Goal: Task Accomplishment & Management: Manage account settings

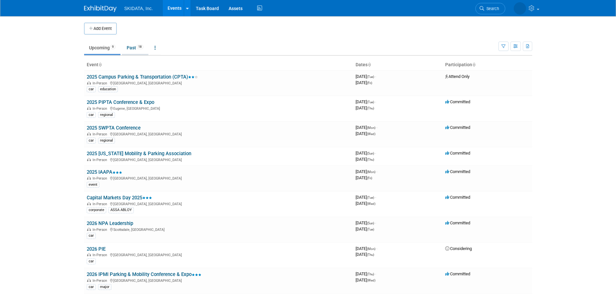
click at [134, 45] on link "Past 18" at bounding box center [135, 48] width 27 height 12
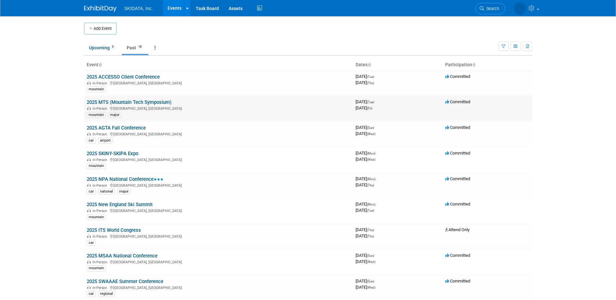
click at [106, 102] on link "2025 MTS (Mountain Tech Symposium)" at bounding box center [129, 102] width 85 height 6
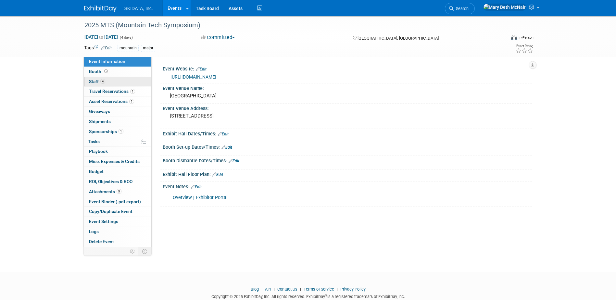
click at [92, 85] on link "4 Staff 4" at bounding box center [118, 82] width 68 height 10
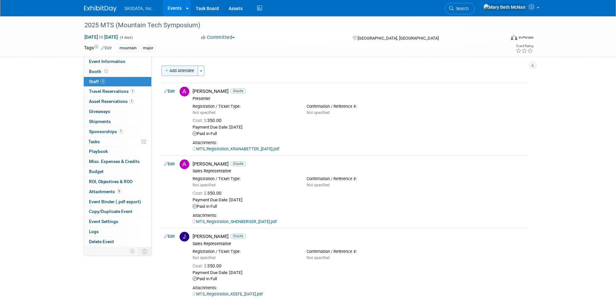
click at [185, 71] on button "Add Attendee" at bounding box center [179, 71] width 37 height 10
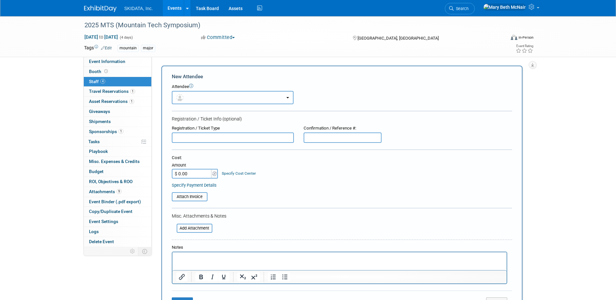
click at [198, 99] on button "button" at bounding box center [233, 97] width 122 height 13
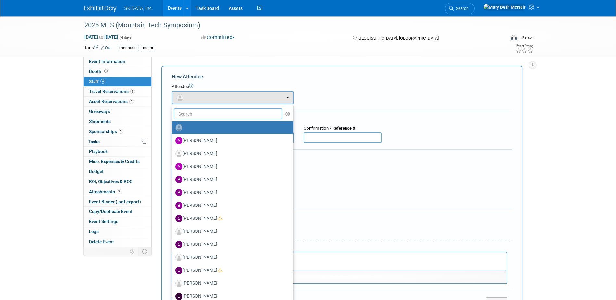
click at [189, 118] on input "text" at bounding box center [228, 114] width 109 height 11
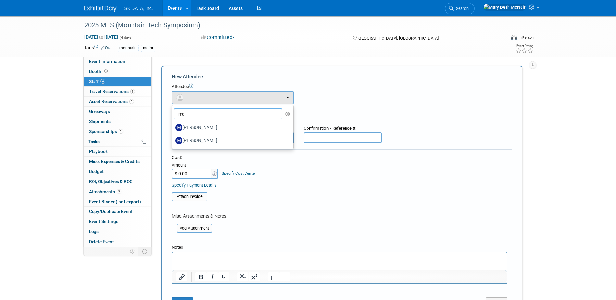
type input "m"
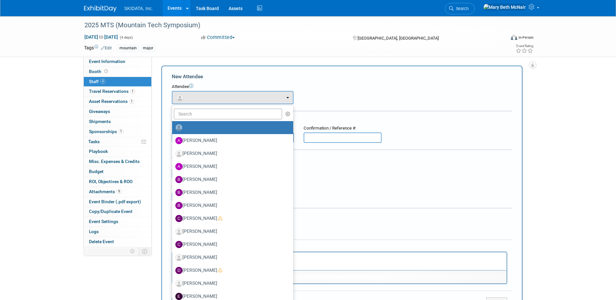
click at [325, 101] on div "Attendee <img src="https://www.exhibitday.com/Images/Unassigned-User-Icon.png" …" at bounding box center [342, 94] width 340 height 20
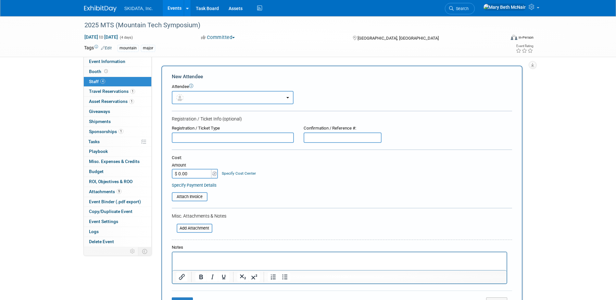
click at [220, 101] on button "button" at bounding box center [233, 97] width 122 height 13
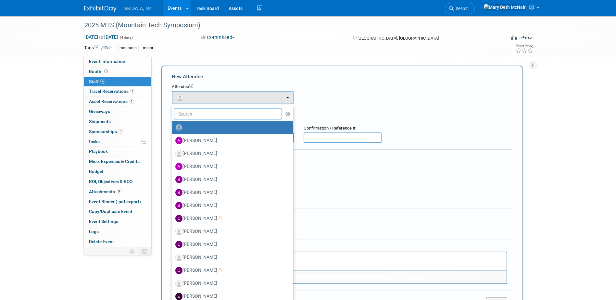
click at [212, 117] on input "text" at bounding box center [228, 114] width 109 height 11
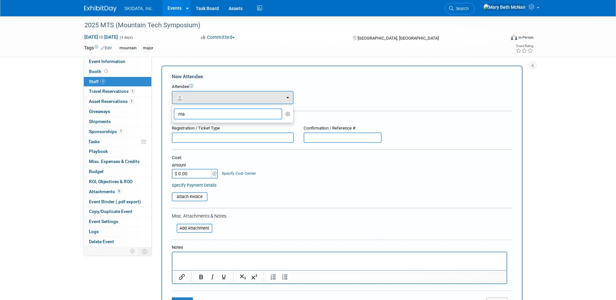
type input "m"
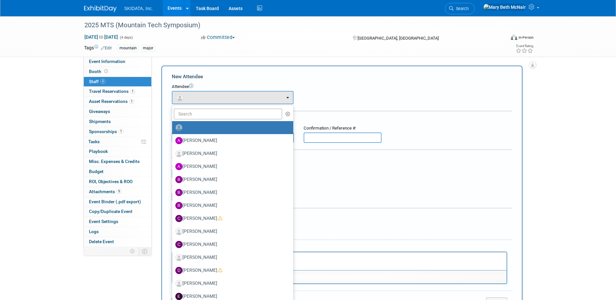
click at [344, 67] on div "New Attendee Attendee <img src="https://www.exhibitday.com/Images/Unassigned-Us…" at bounding box center [341, 192] width 361 height 253
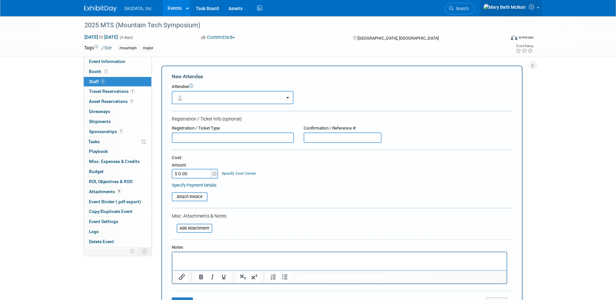
click at [529, 6] on icon at bounding box center [532, 7] width 7 height 6
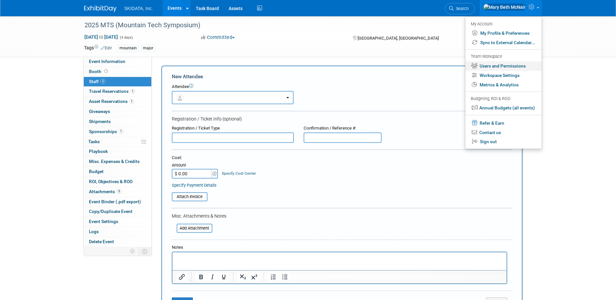
click at [510, 69] on link "Users and Permissions" at bounding box center [504, 65] width 76 height 9
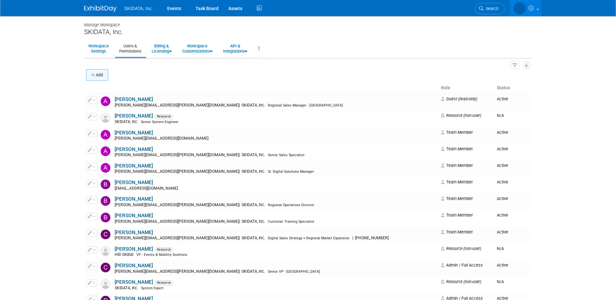
click at [102, 77] on button "Add" at bounding box center [97, 75] width 22 height 12
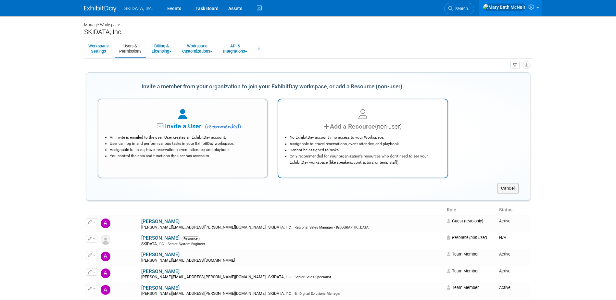
click at [335, 121] on div at bounding box center [363, 115] width 153 height 14
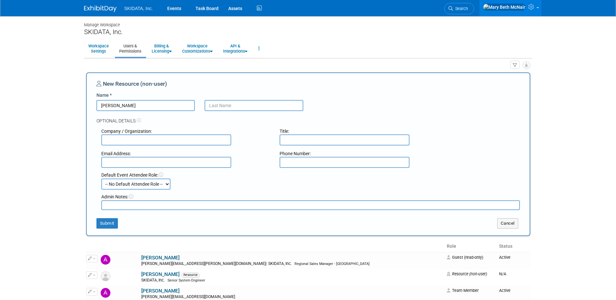
type input "Matt"
type input "Gooley"
type input "SKIDATA"
type input "matthew.gooley@skidata.com"
click at [314, 142] on input "text" at bounding box center [345, 139] width 130 height 11
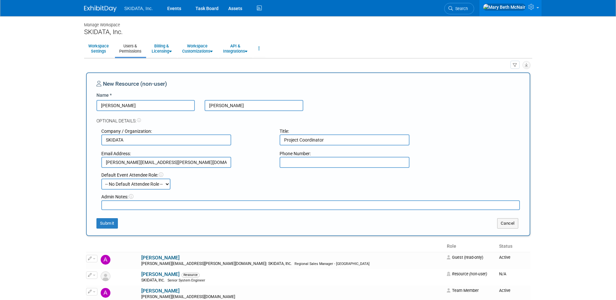
type input "Project Coordinator"
click at [322, 158] on input "text" at bounding box center [345, 162] width 130 height 11
click at [133, 183] on select "-- No Default Attendee Role -- Demonstrator Host Planner Presenter Pre-show Adm…" at bounding box center [135, 184] width 69 height 11
select select "8"
click at [101, 179] on select "-- No Default Attendee Role -- Demonstrator Host Planner Presenter Pre-show Adm…" at bounding box center [135, 184] width 69 height 11
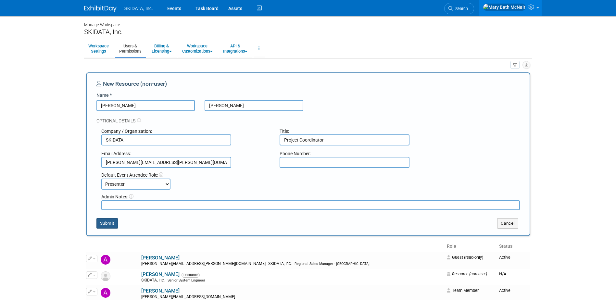
click at [113, 224] on button "Submit" at bounding box center [106, 223] width 21 height 10
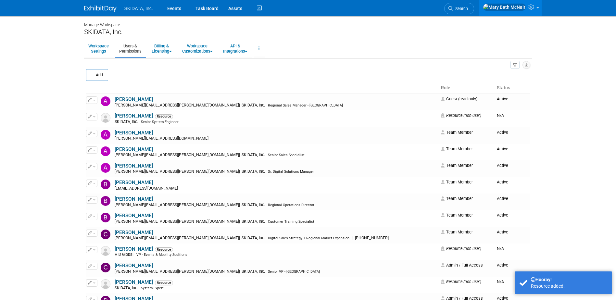
click at [101, 70] on button "Add" at bounding box center [97, 75] width 22 height 12
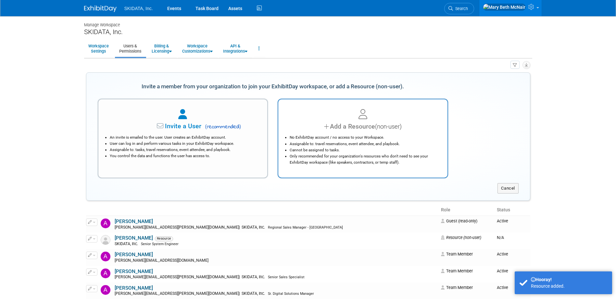
click at [377, 145] on li "Assignable to: travel reservations, event attendee, and playbook." at bounding box center [365, 144] width 150 height 6
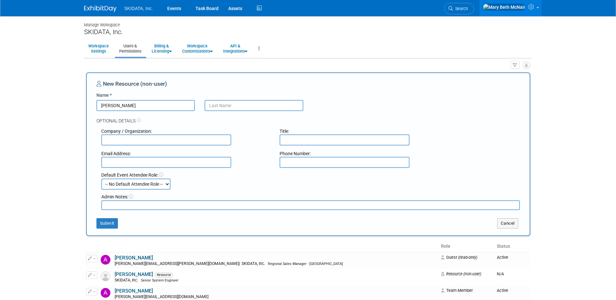
type input "Maurice"
type input "Budhu"
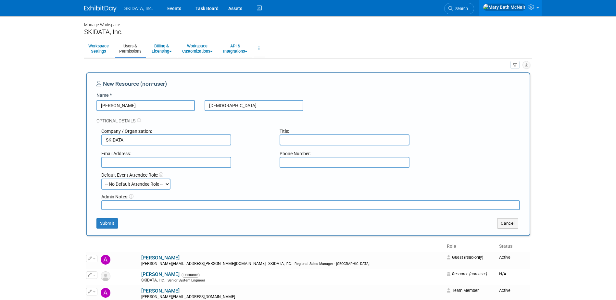
type input "SKIDATA"
click at [302, 140] on input "text" at bounding box center [345, 139] width 130 height 11
type input "Senior System Engineer"
click at [173, 160] on input "text" at bounding box center [166, 162] width 130 height 11
type input "maurice.budhu@skidata.com"
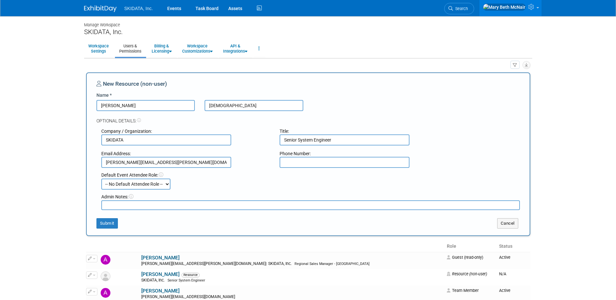
click at [145, 183] on select "-- No Default Attendee Role -- Demonstrator Host Planner Presenter Pre-show Adm…" at bounding box center [135, 184] width 69 height 11
select select "3"
click at [101, 179] on select "-- No Default Attendee Role -- Demonstrator Host Planner Presenter Pre-show Adm…" at bounding box center [135, 184] width 69 height 11
click at [111, 225] on button "Submit" at bounding box center [106, 223] width 21 height 10
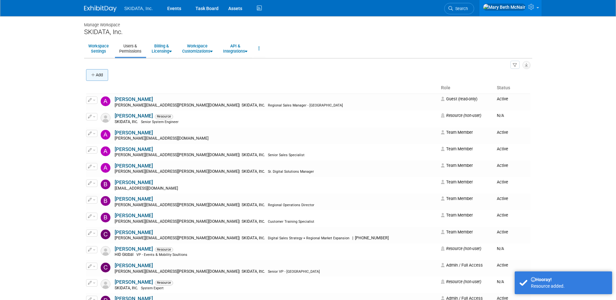
click at [99, 73] on button "Add" at bounding box center [97, 75] width 22 height 12
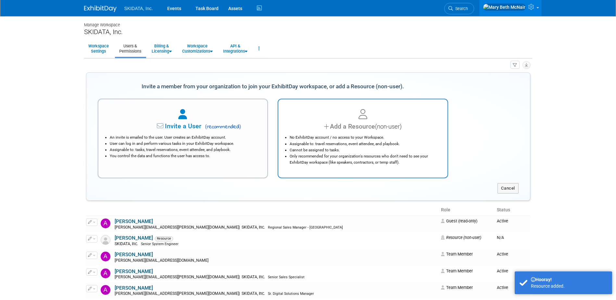
click at [355, 124] on div "Add a Resource (non-user)" at bounding box center [363, 126] width 153 height 9
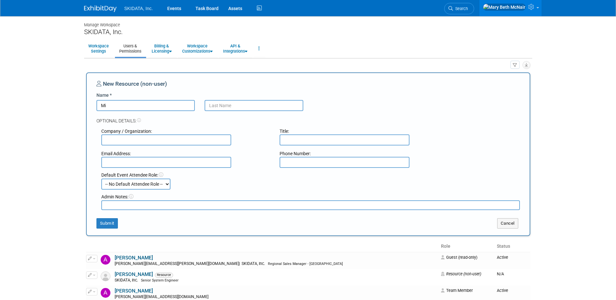
type input "M"
click at [510, 222] on button "Cancel" at bounding box center [507, 223] width 21 height 10
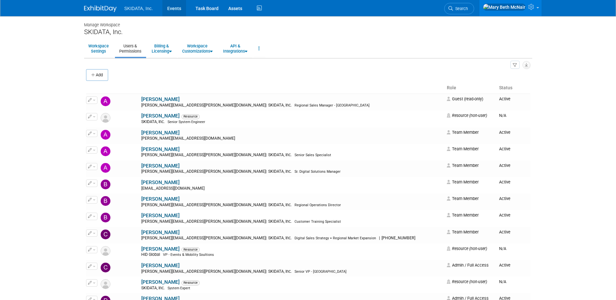
click at [172, 11] on link "Events" at bounding box center [174, 8] width 24 height 16
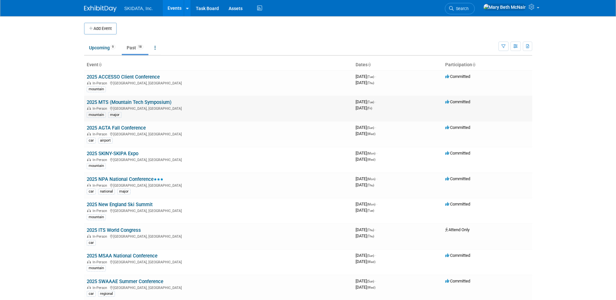
click at [109, 101] on link "2025 MTS (Mountain Tech Symposium)" at bounding box center [129, 102] width 85 height 6
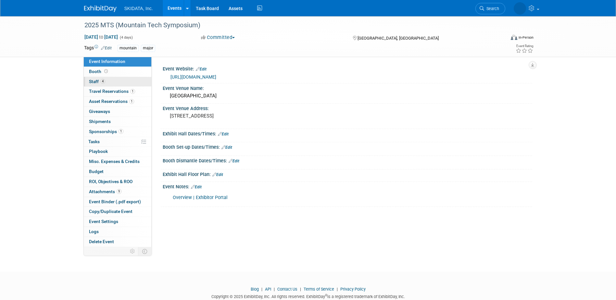
click at [92, 82] on span "Staff 4" at bounding box center [97, 81] width 16 height 5
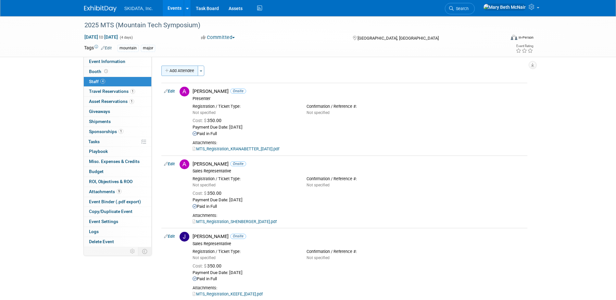
click at [176, 69] on button "Add Attendee" at bounding box center [179, 71] width 37 height 10
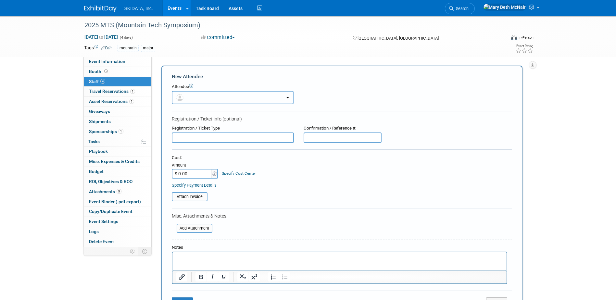
click at [198, 96] on button "button" at bounding box center [233, 97] width 122 height 13
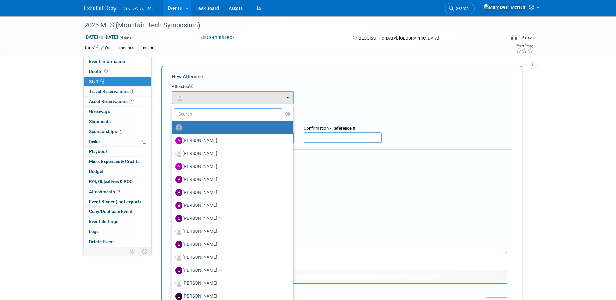
click at [199, 111] on input "text" at bounding box center [228, 114] width 109 height 11
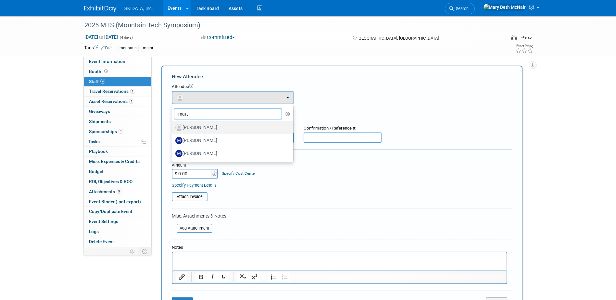
type input "matt"
click at [204, 127] on label "Matt Gooley" at bounding box center [230, 127] width 111 height 10
click at [173, 127] on input "Matt Gooley" at bounding box center [171, 127] width 4 height 4
select select "501d26f3-8c8a-40d4-bbaa-54b58758e56f"
select select "8"
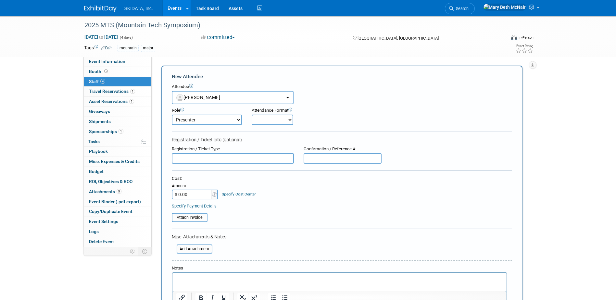
click at [204, 120] on select "Demonstrator Host Planner Presenter Pre-show Administration Sales Representative" at bounding box center [207, 120] width 70 height 10
click at [266, 121] on select "Onsite Remote" at bounding box center [273, 120] width 42 height 10
select select "1"
click at [252, 115] on select "Onsite Remote" at bounding box center [273, 120] width 42 height 10
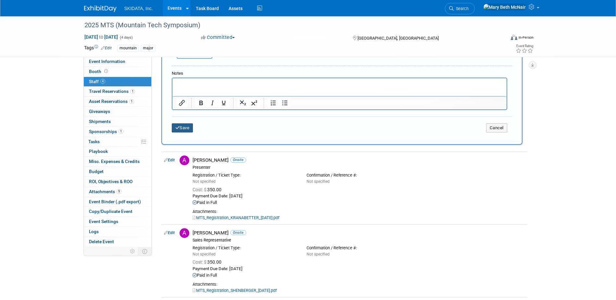
click at [190, 124] on button "Save" at bounding box center [182, 127] width 21 height 9
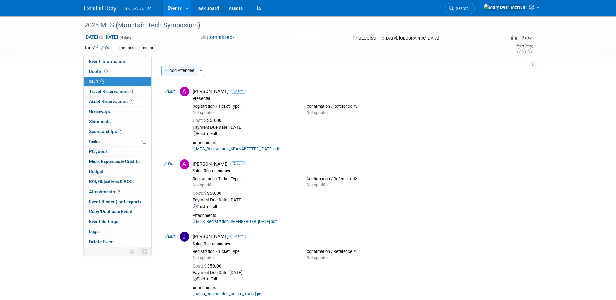
click at [191, 73] on button "Add Attendee" at bounding box center [179, 71] width 37 height 10
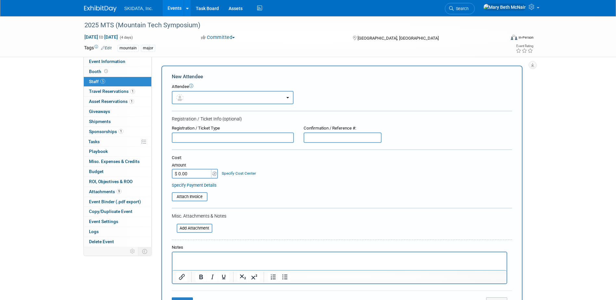
click at [213, 95] on button "button" at bounding box center [233, 97] width 122 height 13
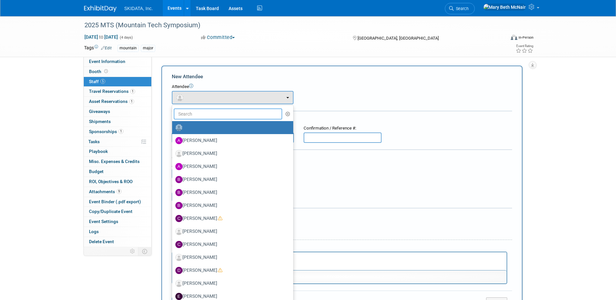
click at [213, 112] on input "text" at bounding box center [228, 114] width 109 height 11
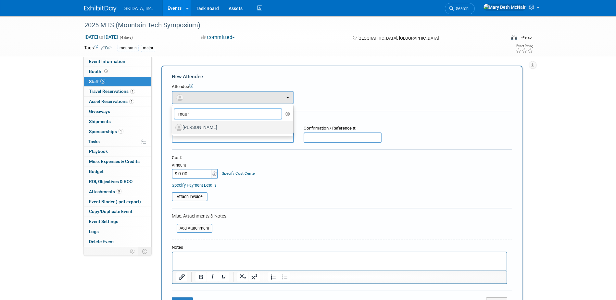
type input "maur"
click at [206, 131] on label "Maurice Budhu" at bounding box center [230, 127] width 111 height 10
click at [173, 129] on input "Maurice Budhu" at bounding box center [171, 127] width 4 height 4
select select "72b4578d-b2d4-4783-8c93-61374765a218"
select select "3"
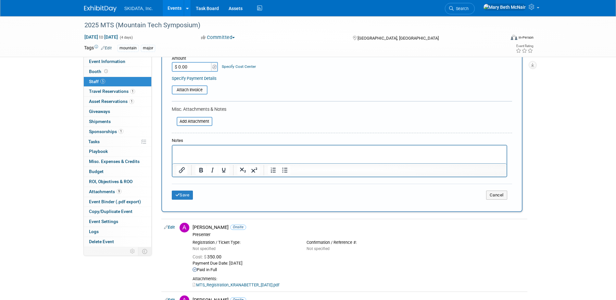
scroll to position [130, 0]
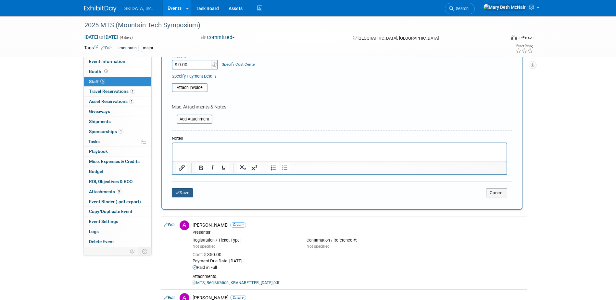
click at [188, 192] on button "Save" at bounding box center [182, 192] width 21 height 9
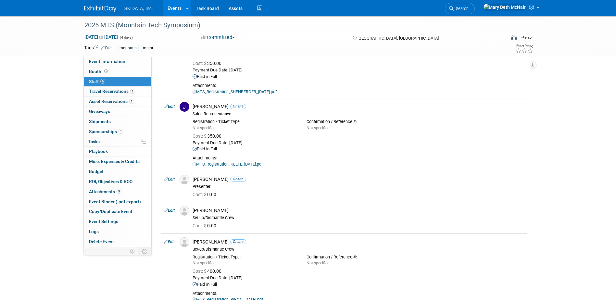
click at [176, 10] on link "Events" at bounding box center [175, 8] width 24 height 16
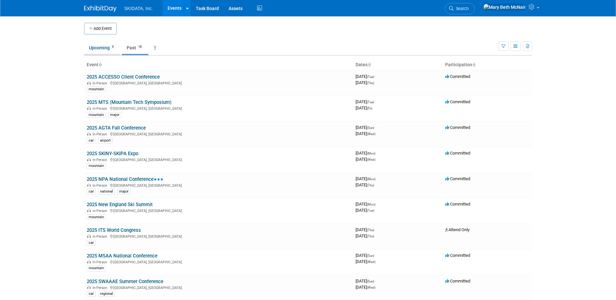
click at [94, 46] on link "Upcoming 9" at bounding box center [102, 48] width 36 height 12
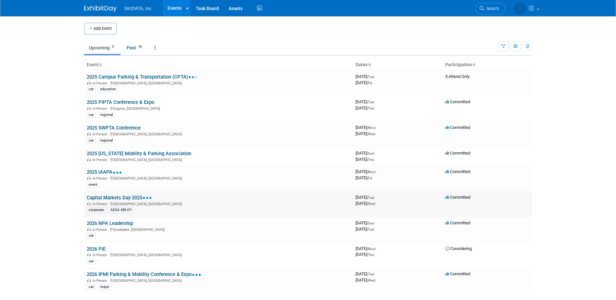
click at [124, 198] on link "Capital Markets Day 2025" at bounding box center [119, 198] width 65 height 6
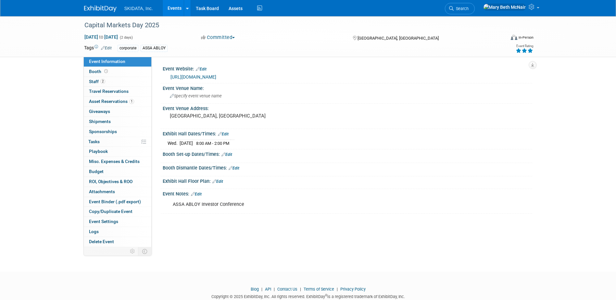
click at [216, 75] on link "https://www.assaabloy.com/group/en/investors/reports-presentations/capital-mark…" at bounding box center [194, 76] width 46 height 5
click at [96, 83] on span "Staff 2" at bounding box center [97, 81] width 16 height 5
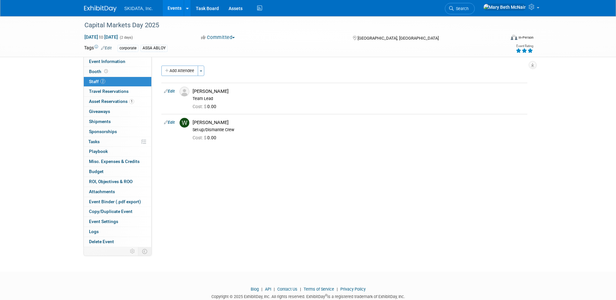
click at [175, 5] on link "Events" at bounding box center [175, 8] width 24 height 16
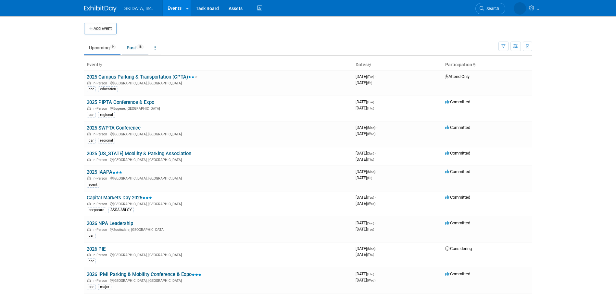
click at [134, 48] on link "Past 18" at bounding box center [135, 48] width 27 height 12
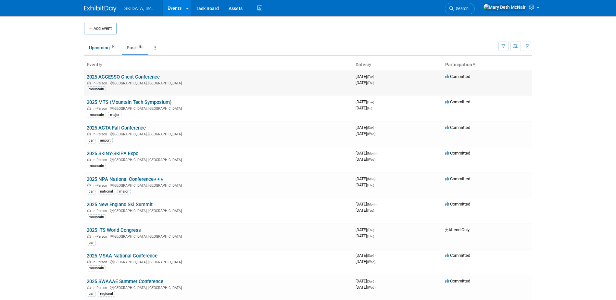
click at [126, 75] on link "2025 ACCESSO Client Conference" at bounding box center [123, 77] width 73 height 6
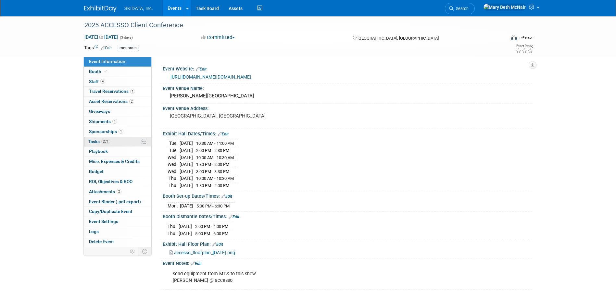
click at [94, 142] on span "Tasks 20%" at bounding box center [99, 141] width 22 height 5
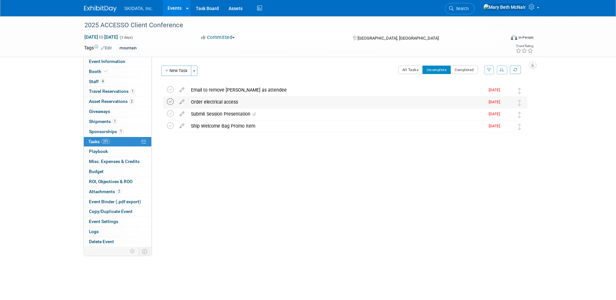
click at [171, 102] on icon at bounding box center [170, 101] width 7 height 7
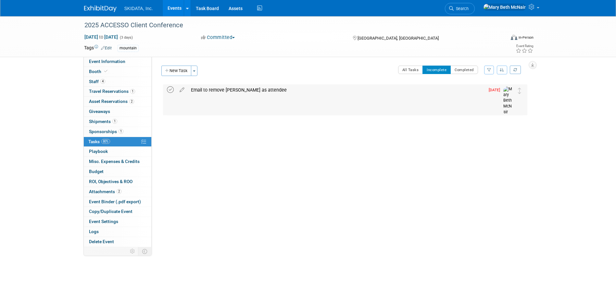
click at [171, 88] on icon at bounding box center [170, 89] width 7 height 7
click at [175, 9] on link "Events" at bounding box center [175, 8] width 24 height 16
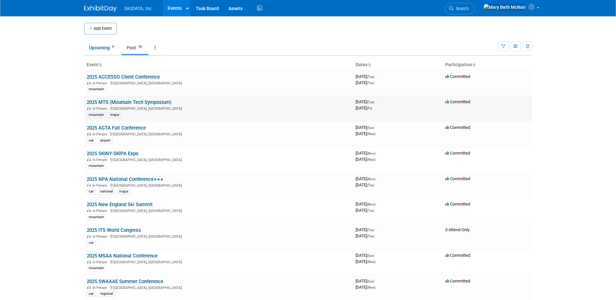
click at [109, 102] on link "2025 MTS (Mountain Tech Symposium)" at bounding box center [129, 102] width 85 height 6
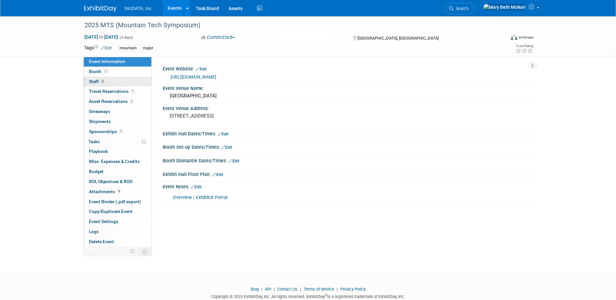
click at [91, 83] on span "Staff 6" at bounding box center [97, 81] width 16 height 5
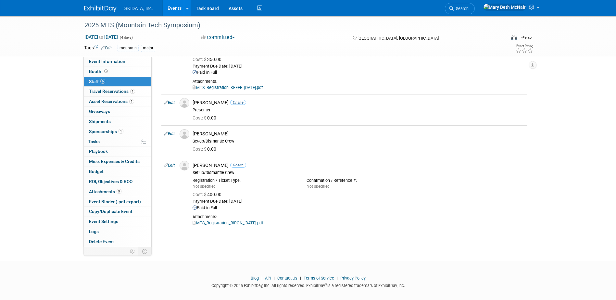
scroll to position [213, 0]
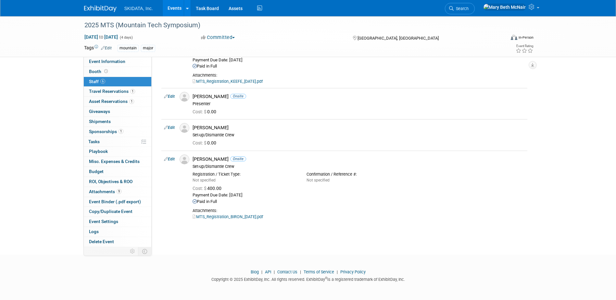
click at [177, 6] on link "Events" at bounding box center [175, 8] width 24 height 16
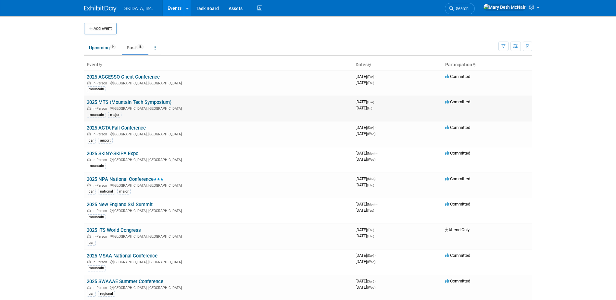
click at [122, 104] on link "2025 MTS (Mountain Tech Symposium)" at bounding box center [129, 102] width 85 height 6
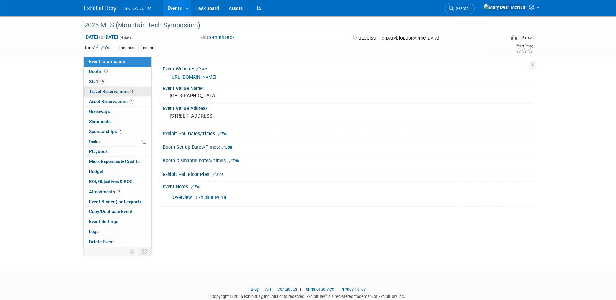
click at [98, 92] on span "Travel Reservations 1" at bounding box center [112, 91] width 46 height 5
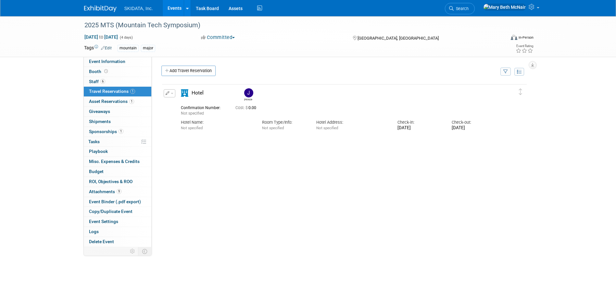
click at [173, 94] on span "button" at bounding box center [172, 93] width 3 height 1
click at [184, 106] on button "Edit Reservation" at bounding box center [191, 104] width 55 height 9
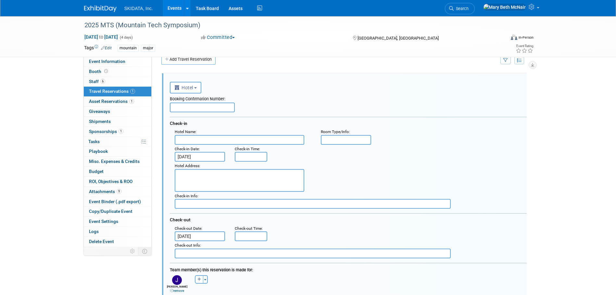
click at [186, 108] on input "text" at bounding box center [202, 108] width 65 height 10
type input "CI5JIPA4"
click at [192, 141] on input "text" at bounding box center [240, 140] width 130 height 10
type input "Camelback Resort"
click at [358, 138] on input "text" at bounding box center [346, 140] width 51 height 10
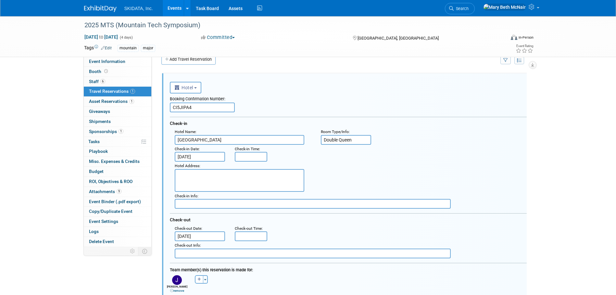
type input "Double Queen"
click at [209, 179] on textarea at bounding box center [240, 180] width 130 height 23
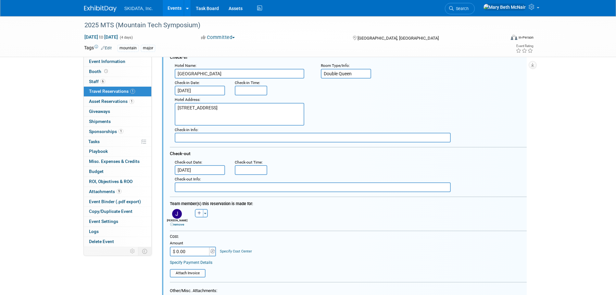
scroll to position [109, 0]
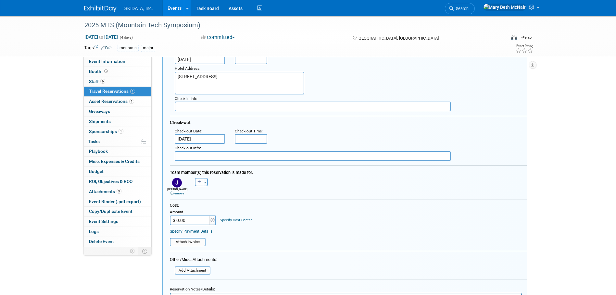
type textarea "193 Resort Dr Tannersville, PA 18372"
click at [209, 139] on input "Sep 26, 2025" at bounding box center [200, 139] width 51 height 10
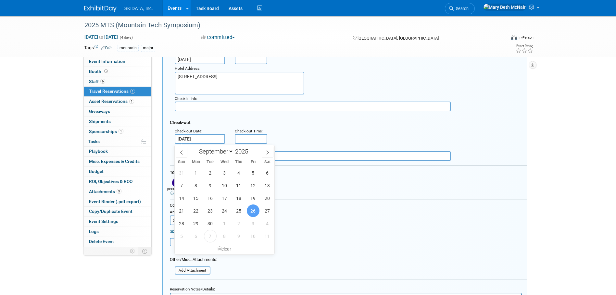
click at [209, 139] on input "Sep 26, 2025" at bounding box center [200, 139] width 51 height 10
click at [315, 165] on form "<i class="fas fa-plane" style="padding: 6px 4px 6px 1px;"></i> Flight <i class=…" at bounding box center [348, 168] width 357 height 374
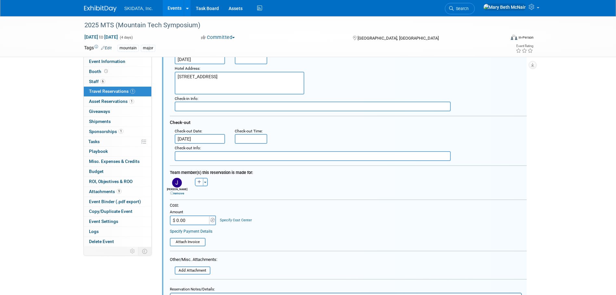
click at [202, 230] on link "Specify Payment Details" at bounding box center [191, 231] width 43 height 5
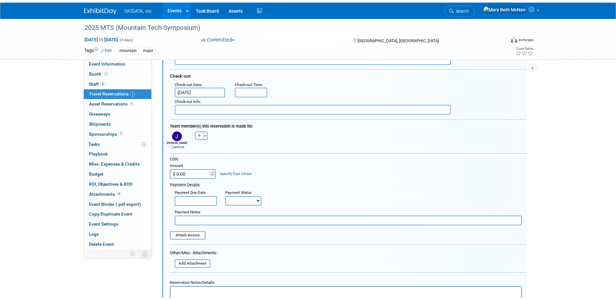
scroll to position [206, 0]
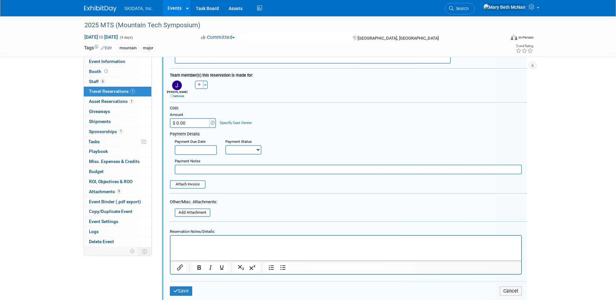
click at [195, 170] on input "text" at bounding box center [348, 170] width 347 height 10
type input "596.00"
click at [194, 211] on input "file" at bounding box center [171, 212] width 77 height 7
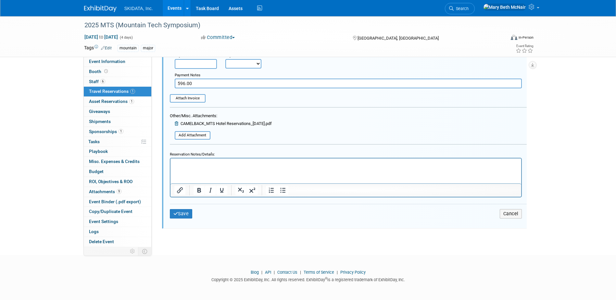
scroll to position [293, 0]
click at [177, 217] on button "Save" at bounding box center [181, 213] width 23 height 9
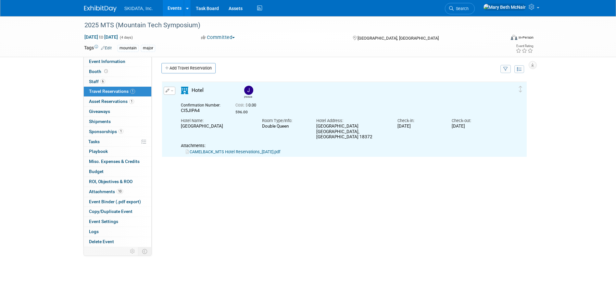
scroll to position [0, 0]
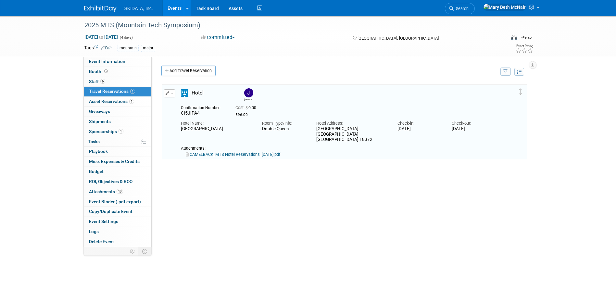
click at [173, 95] on button "button" at bounding box center [170, 93] width 12 height 8
click at [184, 124] on button "Duplicate" at bounding box center [191, 125] width 55 height 9
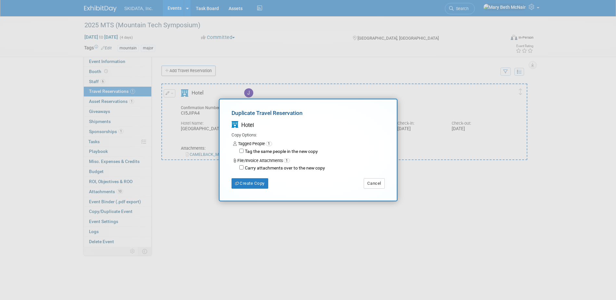
click at [244, 167] on label "Carry attachments over to the new copy" at bounding box center [285, 168] width 82 height 6
click at [244, 167] on input "Carry attachments over to the new copy" at bounding box center [241, 167] width 4 height 4
checkbox input "true"
click at [255, 183] on button "Create Copy" at bounding box center [250, 183] width 37 height 10
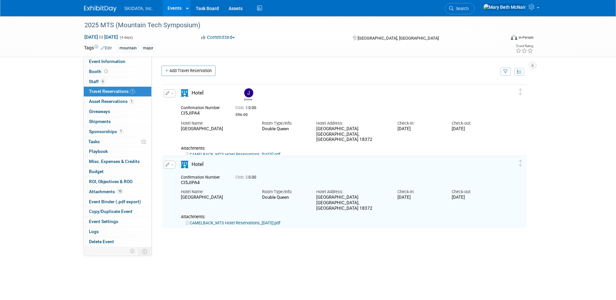
scroll to position [13, 0]
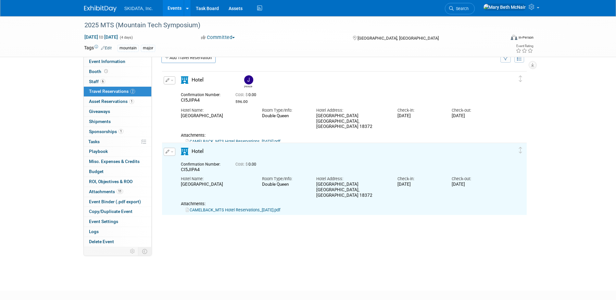
click at [172, 155] on button "button" at bounding box center [170, 152] width 12 height 8
click at [183, 167] on button "Edit Reservation" at bounding box center [191, 163] width 55 height 9
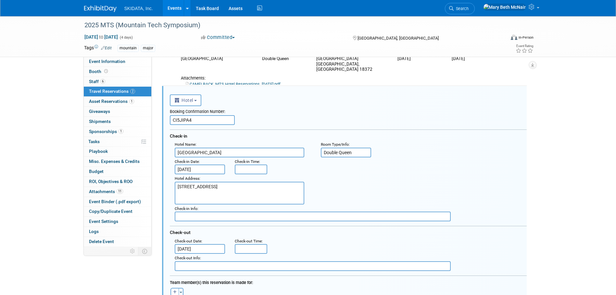
scroll to position [83, 0]
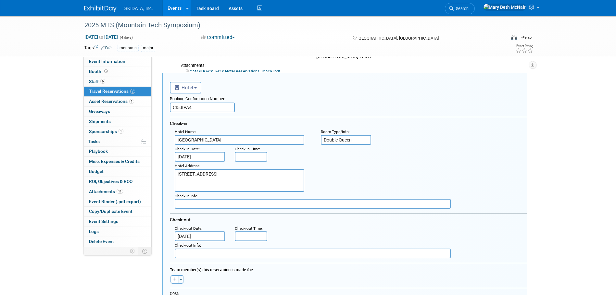
drag, startPoint x: 195, startPoint y: 110, endPoint x: 152, endPoint y: 110, distance: 43.5
click at [152, 110] on div "Event Website: Edit https://www.nsaa.org/NSAA/Events/Mountain_Technology_Sympos…" at bounding box center [342, 69] width 381 height 190
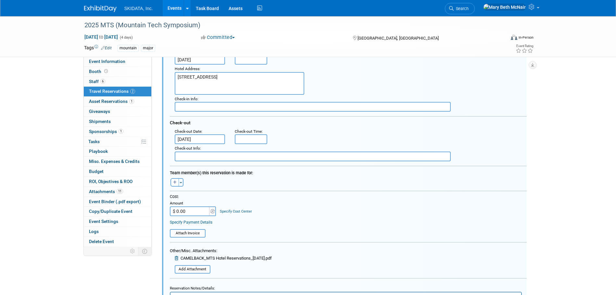
scroll to position [180, 0]
type input "CI5JIPBF"
click at [176, 184] on icon "button" at bounding box center [175, 182] width 4 height 4
select select
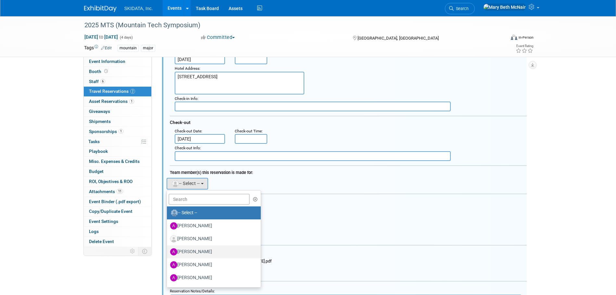
click at [201, 249] on label "Andreas Kranabetter" at bounding box center [212, 252] width 84 height 10
click at [168, 249] on input "[PERSON_NAME]" at bounding box center [166, 251] width 4 height 4
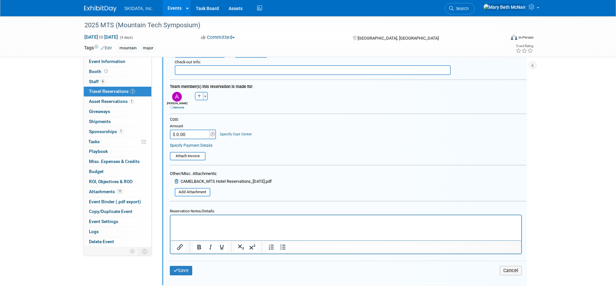
scroll to position [278, 0]
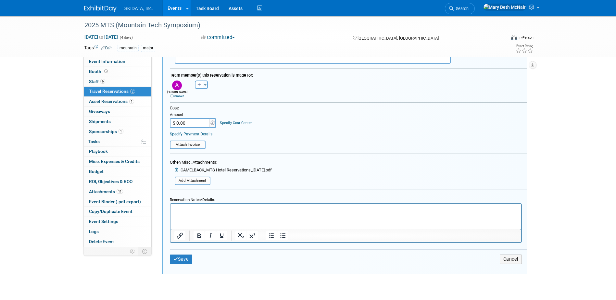
click at [207, 134] on link "Specify Payment Details" at bounding box center [191, 134] width 43 height 5
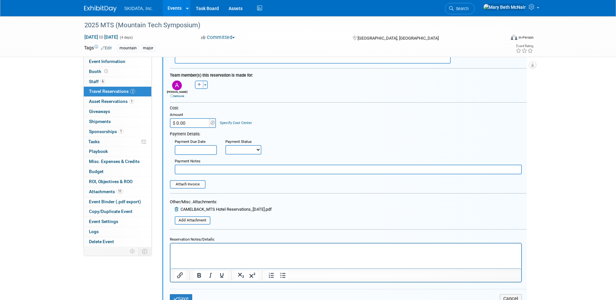
click at [212, 174] on input "text" at bounding box center [348, 170] width 347 height 10
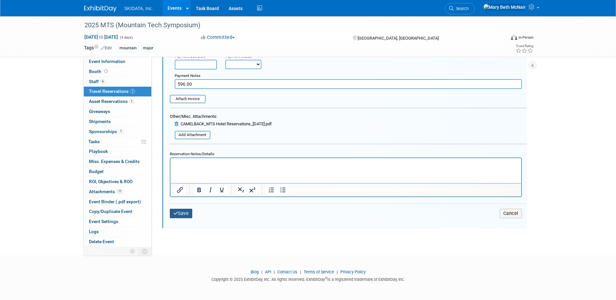
type input "596.00"
click at [188, 214] on button "Save" at bounding box center [181, 213] width 23 height 9
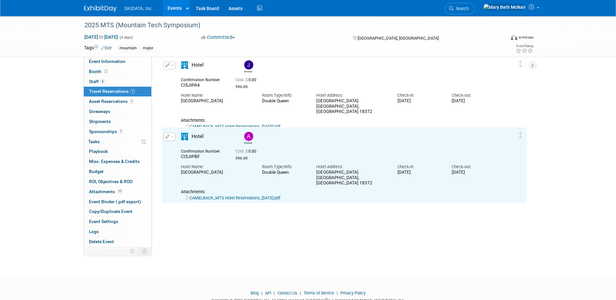
scroll to position [0, 0]
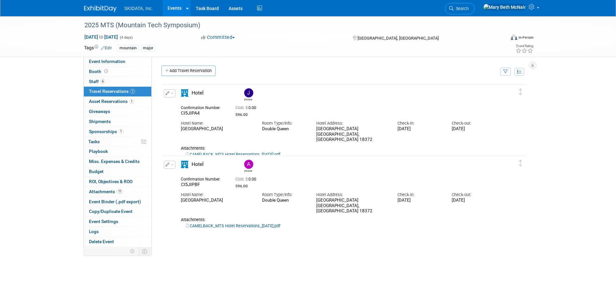
click at [172, 167] on button "button" at bounding box center [170, 165] width 12 height 8
click at [181, 198] on button "Duplicate" at bounding box center [191, 197] width 55 height 9
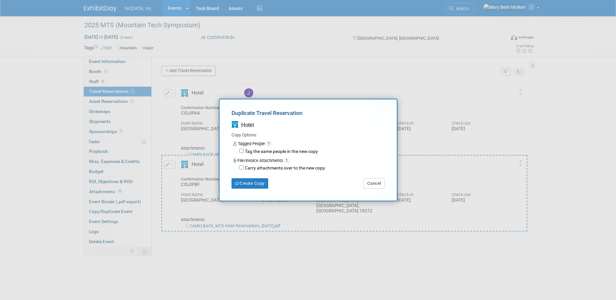
click at [244, 165] on label "Carry attachments over to the new copy" at bounding box center [285, 168] width 82 height 6
click at [243, 165] on input "Carry attachments over to the new copy" at bounding box center [241, 167] width 4 height 4
checkbox input "true"
click at [255, 185] on button "Create Copy" at bounding box center [250, 183] width 37 height 10
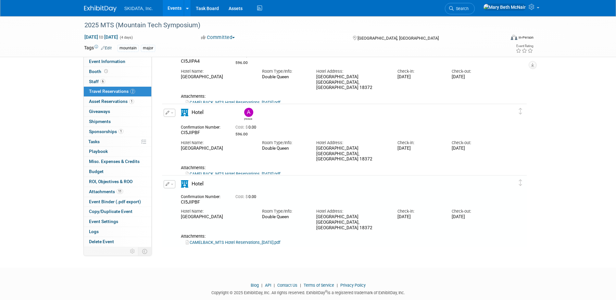
scroll to position [66, 0]
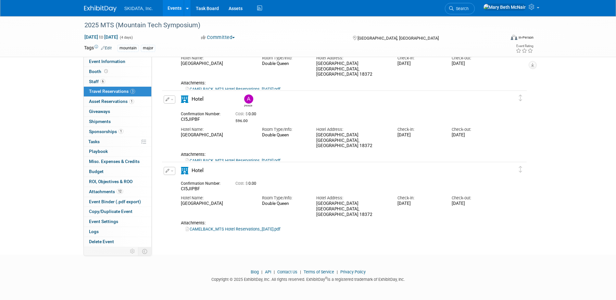
click at [174, 170] on button "button" at bounding box center [170, 171] width 12 height 8
click at [183, 182] on button "Edit Reservation" at bounding box center [191, 182] width 55 height 9
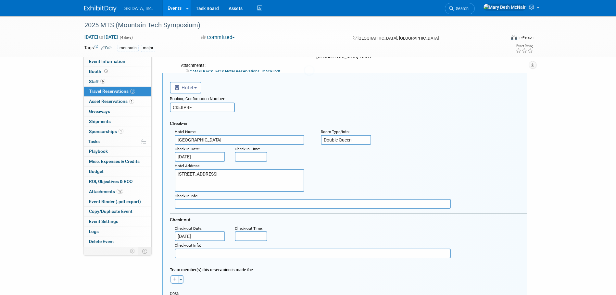
scroll to position [0, 0]
drag, startPoint x: 192, startPoint y: 110, endPoint x: 156, endPoint y: 109, distance: 36.7
click at [156, 109] on div "Event Information Event Info Booth Booth 6 Staff 6 Staff 3 Travel Reservations …" at bounding box center [308, 158] width 458 height 593
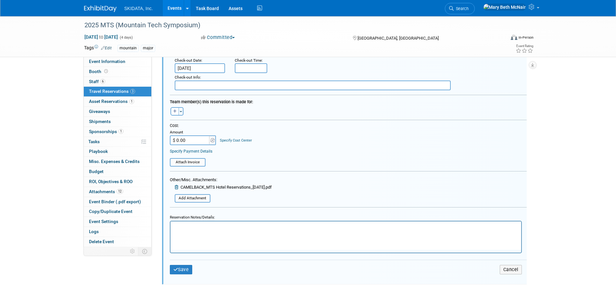
scroll to position [349, 0]
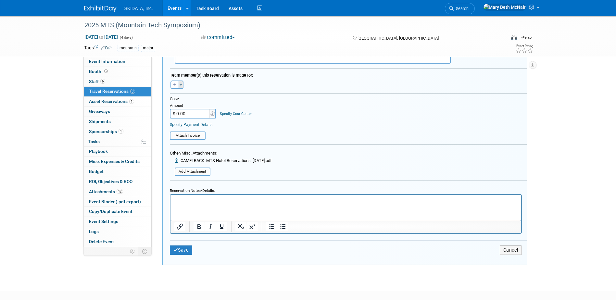
type input "CI5JIPAE"
click at [181, 86] on span "button" at bounding box center [181, 84] width 3 height 1
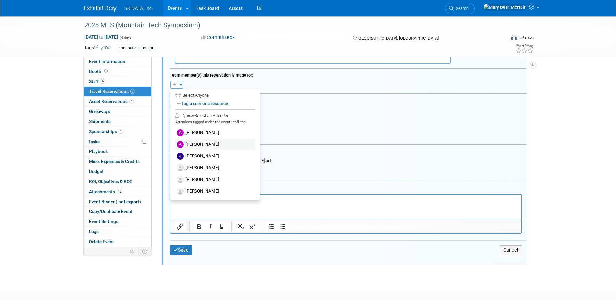
click at [204, 143] on label "Andy Shenberger" at bounding box center [215, 145] width 80 height 12
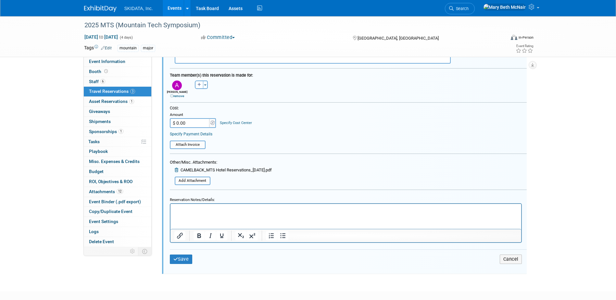
click at [204, 134] on link "Specify Payment Details" at bounding box center [191, 134] width 43 height 5
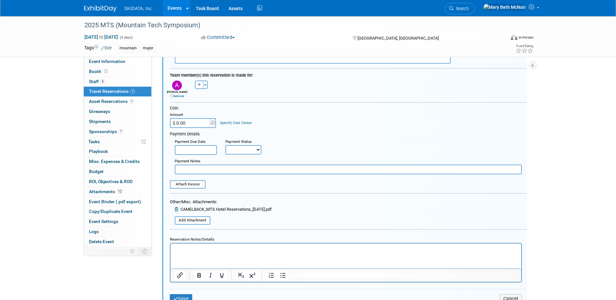
click at [196, 169] on input "text" at bounding box center [348, 170] width 347 height 10
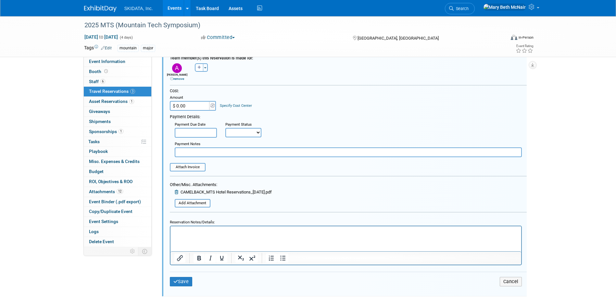
scroll to position [382, 0]
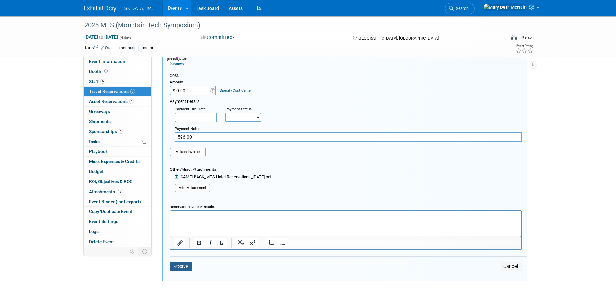
type input "596.00"
click at [189, 264] on button "Save" at bounding box center [181, 266] width 23 height 9
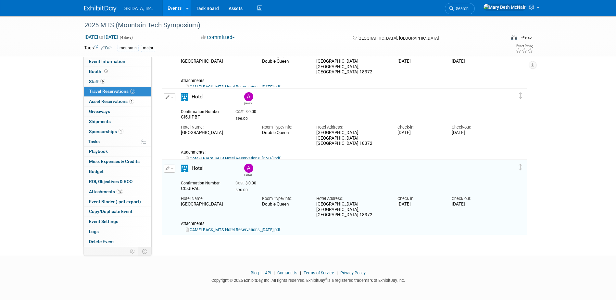
scroll to position [69, 0]
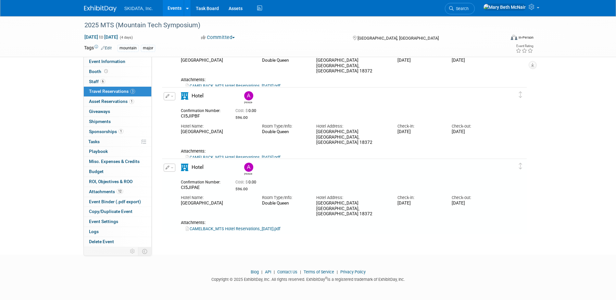
click at [172, 170] on button "button" at bounding box center [170, 168] width 12 height 8
click at [182, 200] on button "Duplicate" at bounding box center [191, 200] width 55 height 9
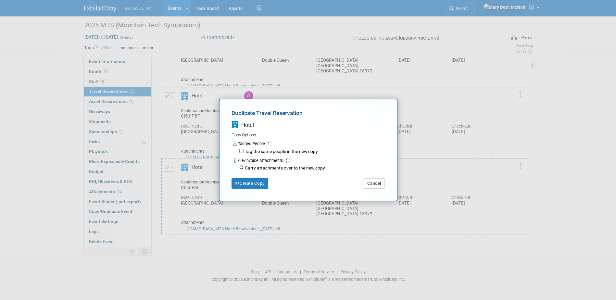
click at [240, 168] on input "Carry attachments over to the new copy" at bounding box center [241, 167] width 4 height 4
checkbox input "true"
click at [246, 177] on div "Duplicate Travel Reservation Hotel Copy Options: Tagged People 1 Tag the same p…" at bounding box center [308, 149] width 153 height 80
click at [246, 181] on button "Create Copy" at bounding box center [250, 183] width 37 height 10
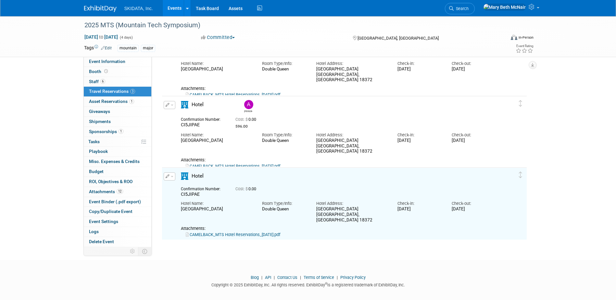
scroll to position [137, 0]
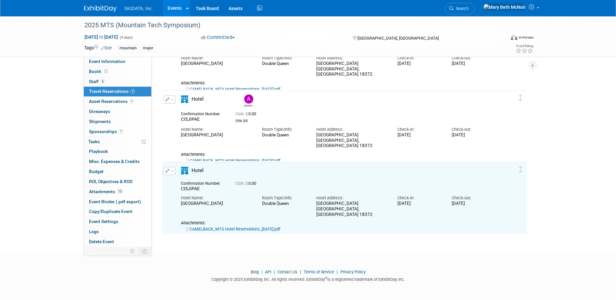
click at [174, 172] on button "button" at bounding box center [170, 171] width 12 height 8
click at [182, 186] on button "Edit Reservation" at bounding box center [191, 182] width 55 height 9
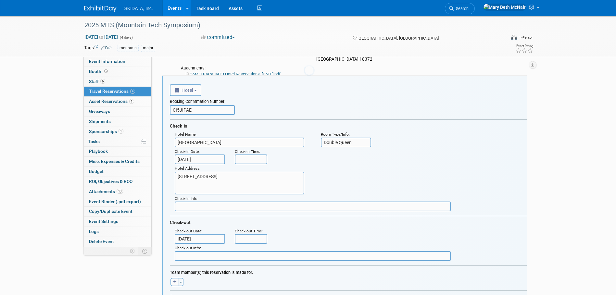
scroll to position [0, 0]
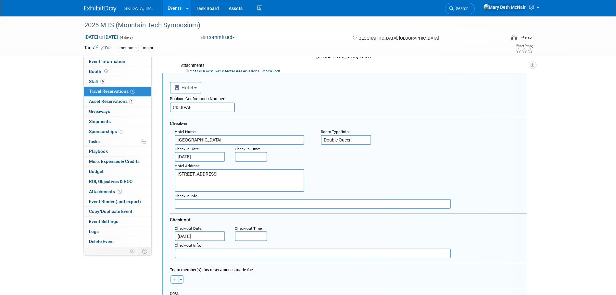
click at [194, 109] on input "CI5JIPAE" at bounding box center [202, 108] width 65 height 10
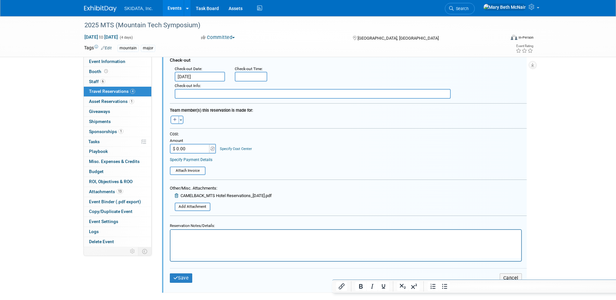
scroll to position [388, 0]
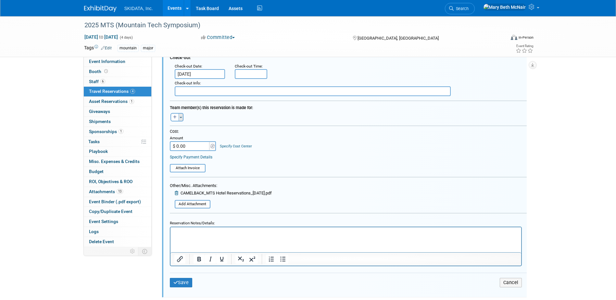
type input "CI5JIPBN"
click at [180, 117] on button "Toggle Dropdown" at bounding box center [181, 117] width 5 height 8
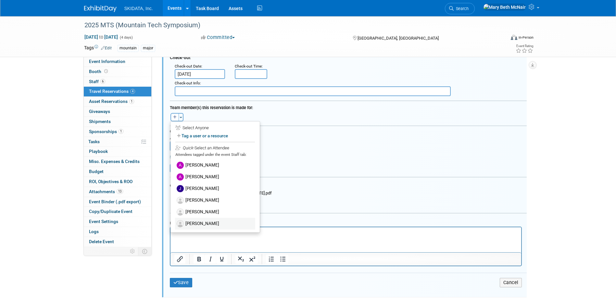
click at [220, 222] on label "Michael Biron" at bounding box center [215, 224] width 80 height 12
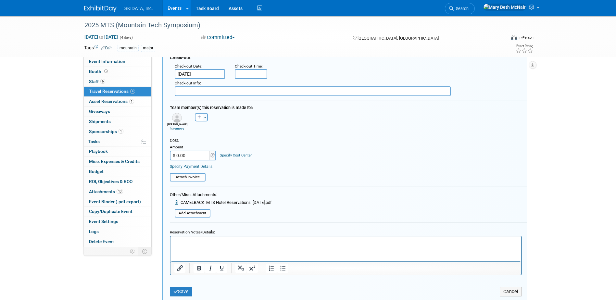
click at [204, 169] on link "Specify Payment Details" at bounding box center [191, 166] width 43 height 5
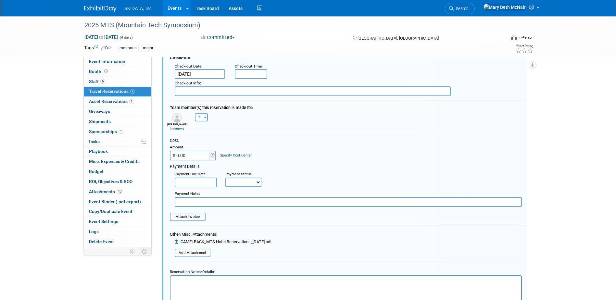
click at [208, 199] on input "text" at bounding box center [348, 202] width 347 height 10
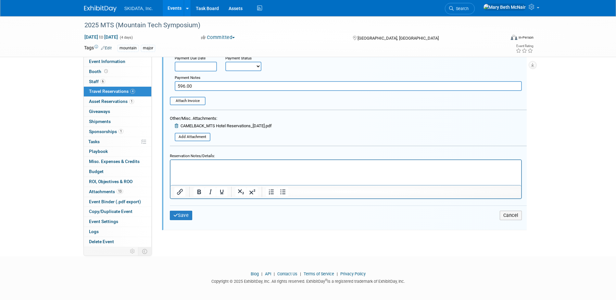
scroll to position [507, 0]
type input "596.00"
click at [192, 217] on button "Save" at bounding box center [181, 213] width 23 height 9
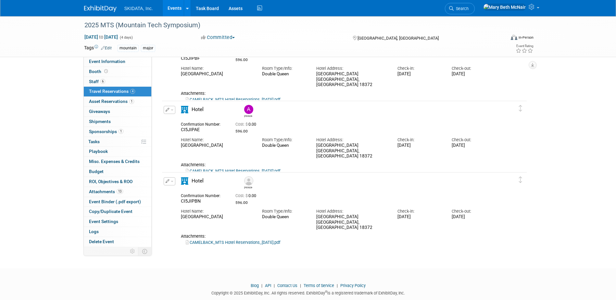
scroll to position [130, 0]
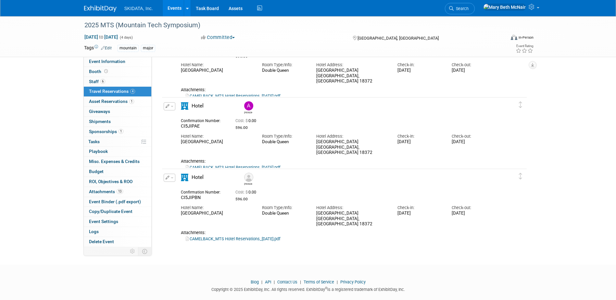
click at [177, 9] on link "Events" at bounding box center [175, 8] width 24 height 16
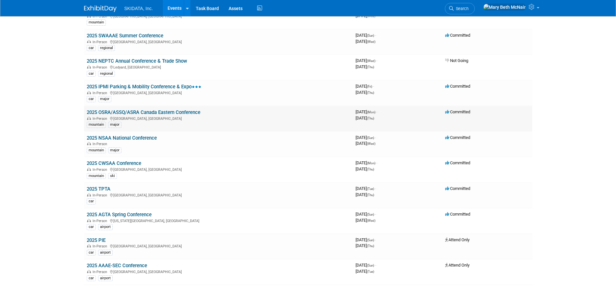
scroll to position [260, 0]
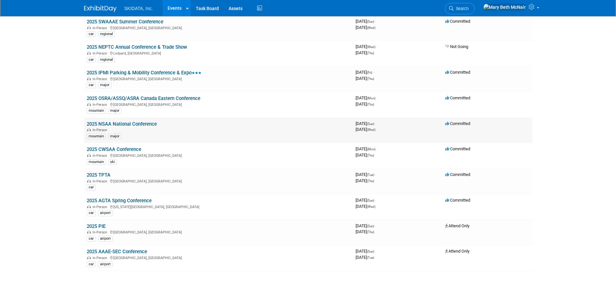
click at [132, 125] on link "2025 NSAA National Conference" at bounding box center [122, 124] width 70 height 6
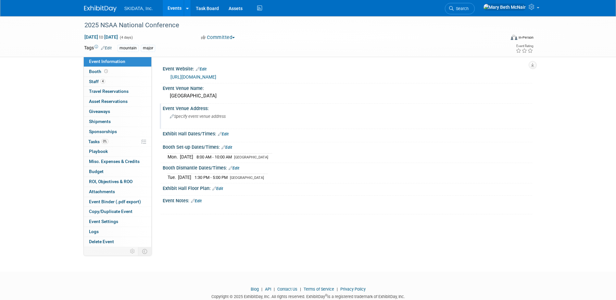
click at [205, 113] on div "Specify event venue address" at bounding box center [240, 118] width 144 height 15
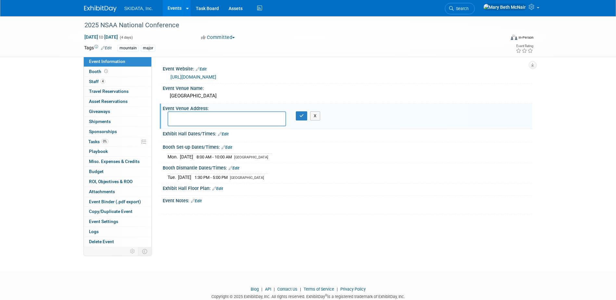
click at [173, 6] on link "Events" at bounding box center [175, 8] width 24 height 16
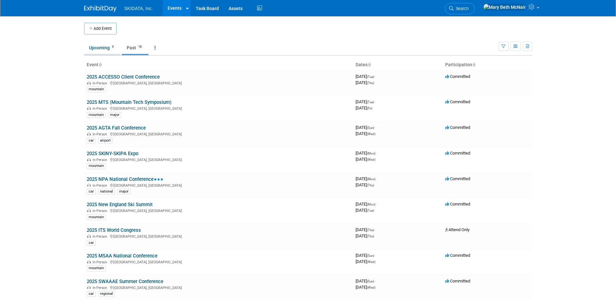
click at [100, 48] on link "Upcoming 9" at bounding box center [102, 48] width 36 height 12
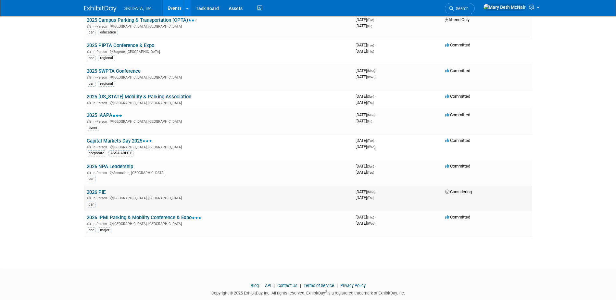
scroll to position [70, 0]
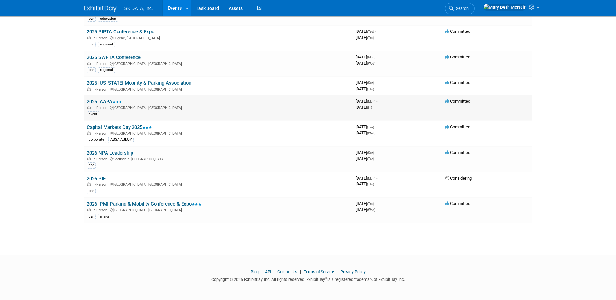
click at [96, 103] on link "2025 IAAPA" at bounding box center [104, 102] width 35 height 6
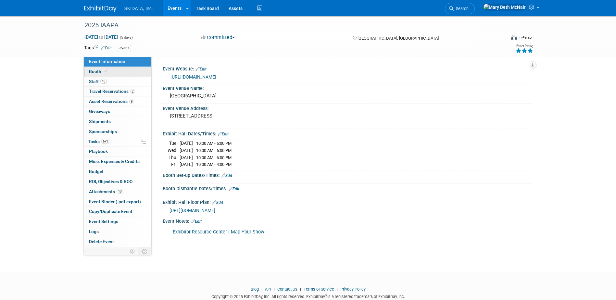
click at [96, 75] on link "Booth" at bounding box center [118, 72] width 68 height 10
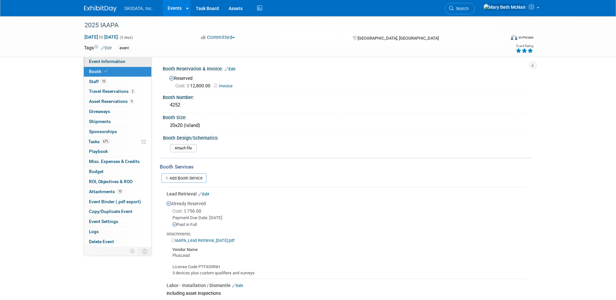
click at [94, 60] on span "Event Information" at bounding box center [107, 61] width 36 height 5
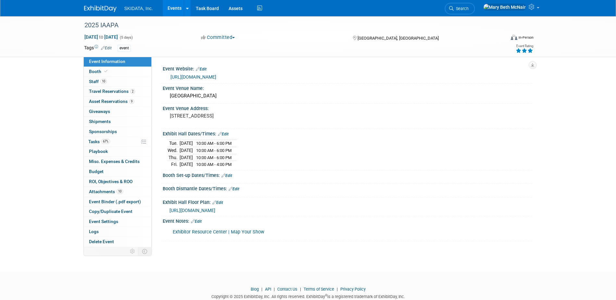
click at [173, 3] on link "Events" at bounding box center [175, 8] width 24 height 16
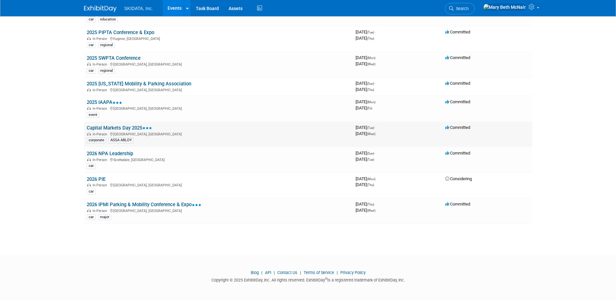
scroll to position [70, 0]
click at [107, 204] on link "2026 IPMI Parking & Mobility Conference & Expo" at bounding box center [144, 204] width 115 height 6
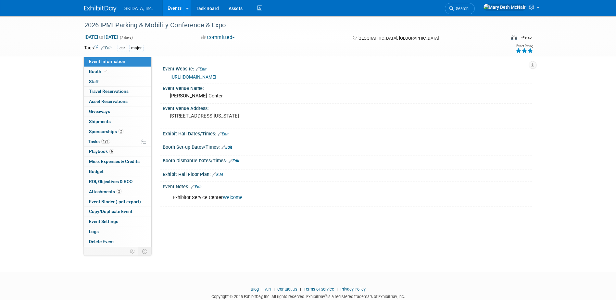
click at [169, 7] on link "Events" at bounding box center [175, 8] width 24 height 16
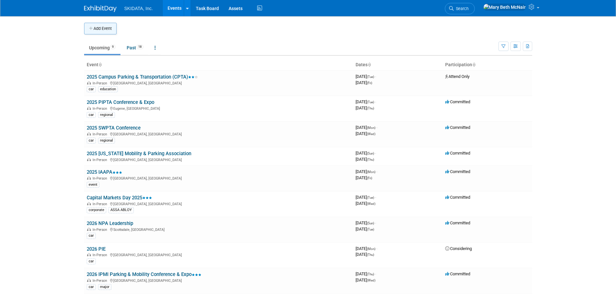
click at [106, 28] on button "Add Event" at bounding box center [100, 29] width 32 height 12
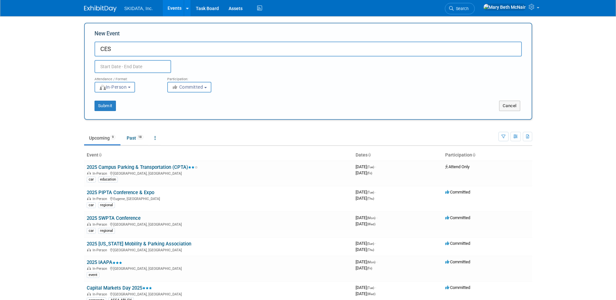
type input "CES"
click at [136, 69] on input "text" at bounding box center [133, 66] width 77 height 13
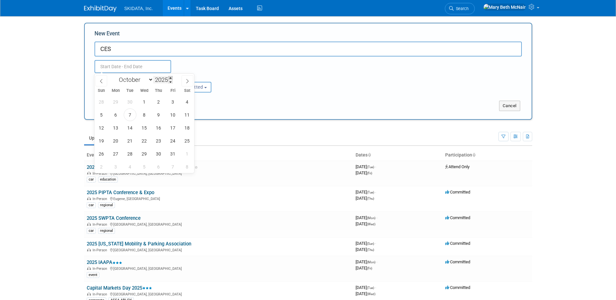
click at [172, 76] on span at bounding box center [170, 78] width 5 height 4
type input "2026"
click at [143, 79] on select "January February March April May June July August September October November De…" at bounding box center [134, 80] width 37 height 8
select select "0"
click at [116, 76] on select "January February March April May June July August September October November De…" at bounding box center [134, 80] width 37 height 8
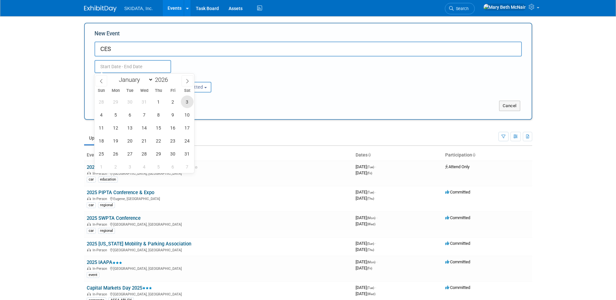
click at [188, 102] on span "3" at bounding box center [187, 102] width 13 height 13
click at [147, 114] on span "7" at bounding box center [144, 115] width 13 height 13
type input "Jan 3, 2026 to Jan 7, 2026"
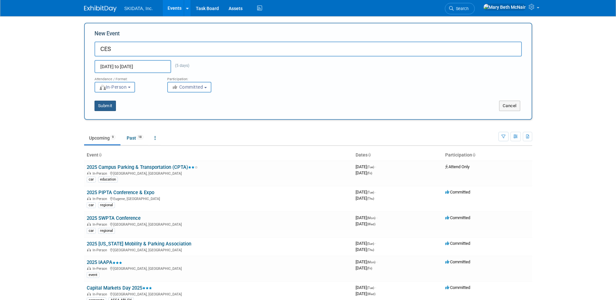
click at [112, 105] on button "Submit" at bounding box center [105, 106] width 21 height 10
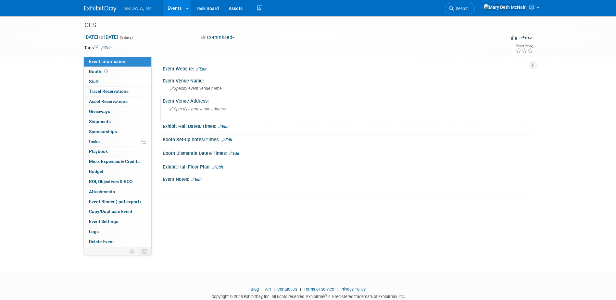
click at [201, 108] on span "Specify event venue address" at bounding box center [198, 109] width 56 height 5
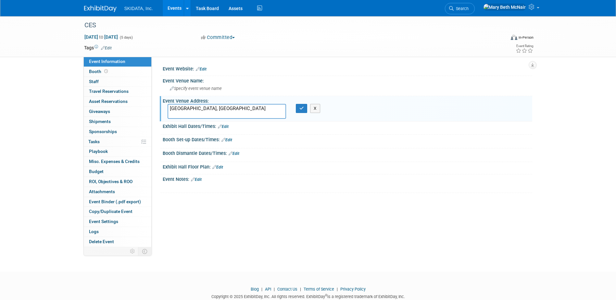
type textarea "[GEOGRAPHIC_DATA], [GEOGRAPHIC_DATA]"
click at [300, 114] on div "Las Vegas, NV X" at bounding box center [240, 111] width 154 height 15
click at [300, 111] on button "button" at bounding box center [302, 108] width 12 height 9
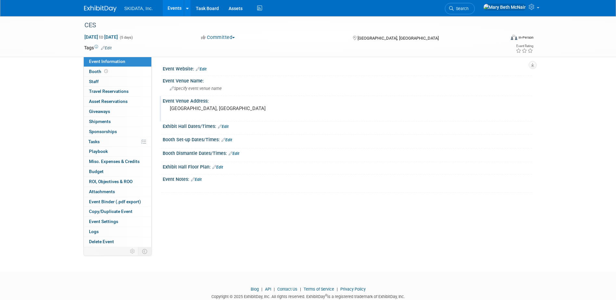
click at [169, 4] on link "Events" at bounding box center [175, 8] width 24 height 16
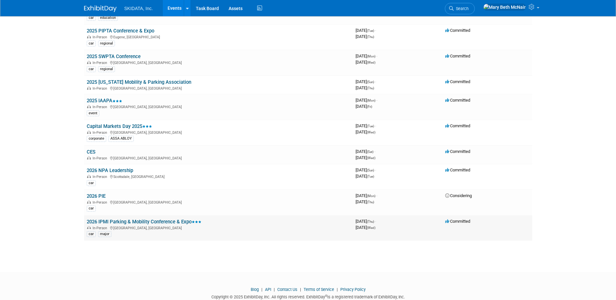
scroll to position [57, 0]
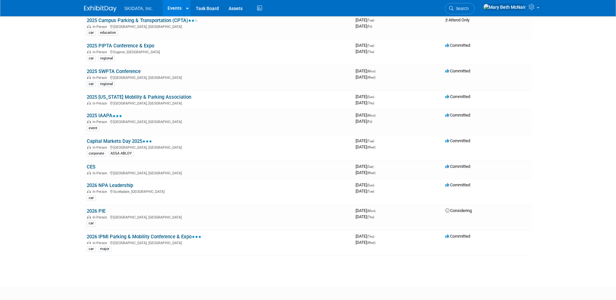
click at [174, 10] on link "Events" at bounding box center [175, 8] width 24 height 16
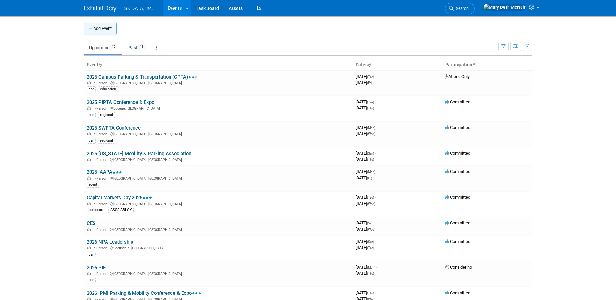
click at [104, 25] on button "Add Event" at bounding box center [100, 29] width 32 height 12
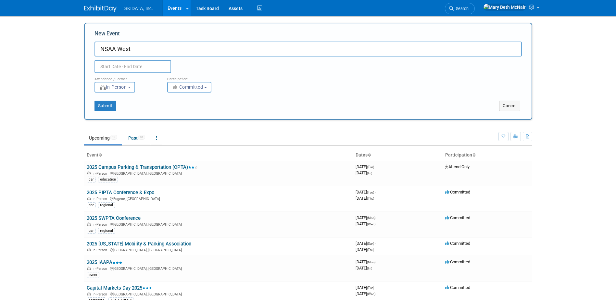
type input "NSAA West"
click at [113, 70] on body "SKIDATA, Inc. Events Add Event Bulk Upload Events Shareable Event Boards Recent…" at bounding box center [308, 150] width 616 height 300
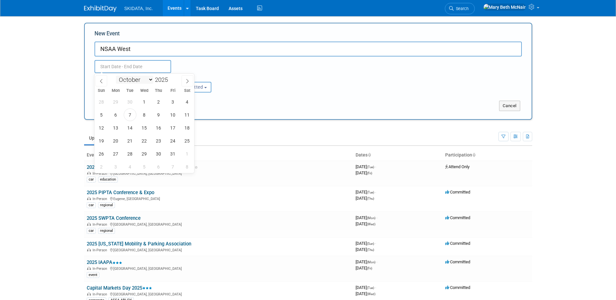
click at [150, 81] on select "January February March April May June July August September October November De…" at bounding box center [134, 80] width 37 height 8
select select "0"
click at [116, 76] on select "January February March April May June July August September October November De…" at bounding box center [134, 80] width 37 height 8
click at [174, 81] on div "January February March April May June July August September October November De…" at bounding box center [144, 79] width 75 height 11
click at [170, 77] on span at bounding box center [170, 78] width 5 height 4
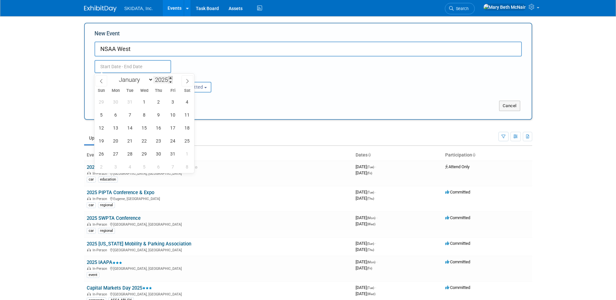
type input "2026"
click at [127, 129] on span "13" at bounding box center [130, 127] width 13 height 13
click at [157, 130] on span "15" at bounding box center [158, 127] width 13 height 13
type input "Jan 13, 2026 to Jan 15, 2026"
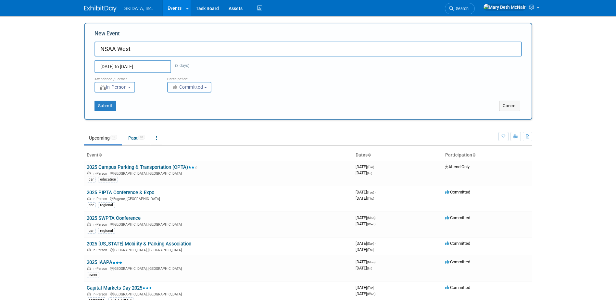
click at [187, 89] on span "Committed" at bounding box center [188, 86] width 32 height 5
click at [193, 109] on label "Considering" at bounding box center [192, 112] width 43 height 8
click at [173, 110] on input "Considering" at bounding box center [171, 112] width 4 height 4
select select "2"
click at [110, 107] on button "Submit" at bounding box center [105, 106] width 21 height 10
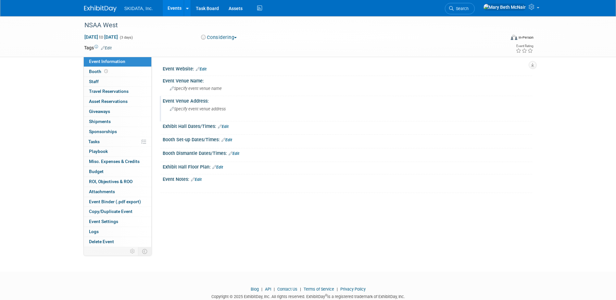
click at [201, 110] on span "Specify event venue address" at bounding box center [198, 109] width 56 height 5
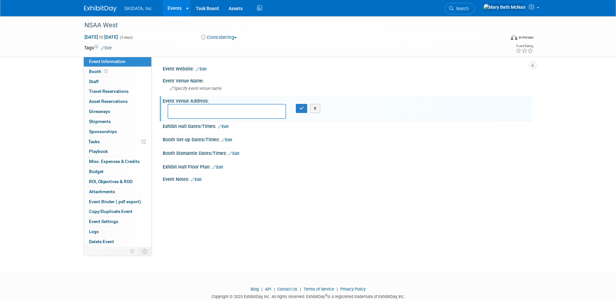
click at [179, 111] on textarea at bounding box center [227, 111] width 119 height 15
type textarea "Snowbird, [GEOGRAPHIC_DATA]"
click at [299, 109] on button "button" at bounding box center [302, 108] width 12 height 9
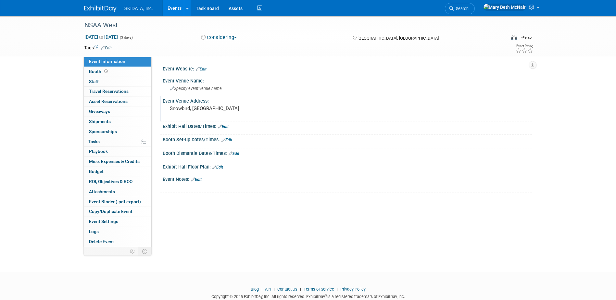
click at [108, 48] on link "Edit" at bounding box center [106, 48] width 11 height 5
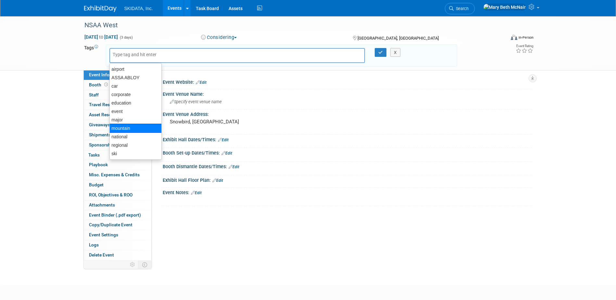
click at [126, 131] on div "mountain" at bounding box center [135, 128] width 52 height 9
type input "mountain"
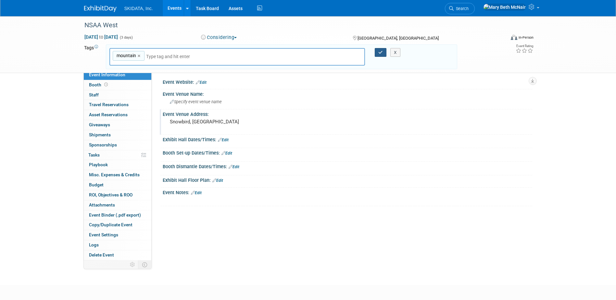
click at [377, 50] on button "button" at bounding box center [381, 52] width 12 height 9
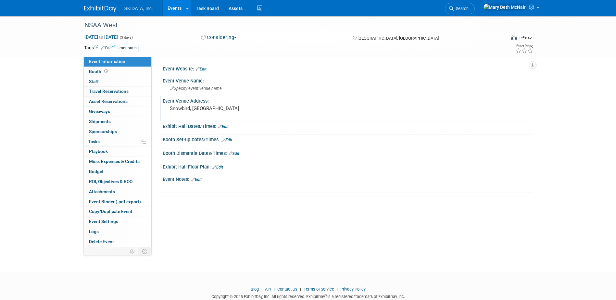
click at [170, 9] on link "Events" at bounding box center [175, 8] width 24 height 16
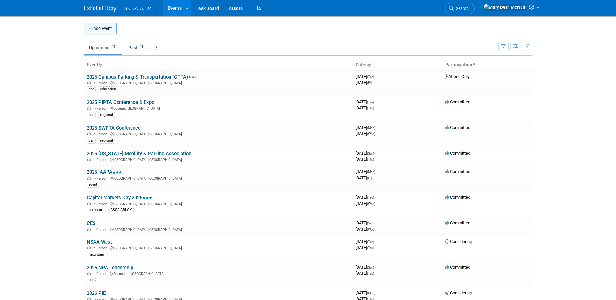
click at [103, 28] on button "Add Event" at bounding box center [100, 29] width 32 height 12
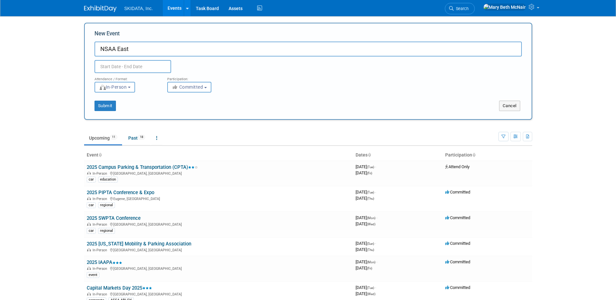
type input "NSAA East"
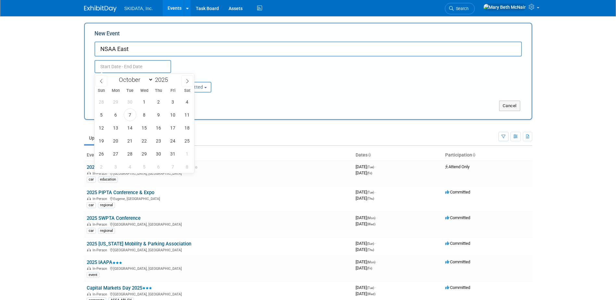
click at [133, 64] on input "text" at bounding box center [133, 66] width 77 height 13
click at [149, 80] on select "January February March April May June July August September October November De…" at bounding box center [134, 80] width 37 height 8
click at [116, 76] on select "January February March April May June July August September October November De…" at bounding box center [134, 80] width 37 height 8
click at [186, 81] on icon at bounding box center [187, 81] width 5 height 5
select select "2"
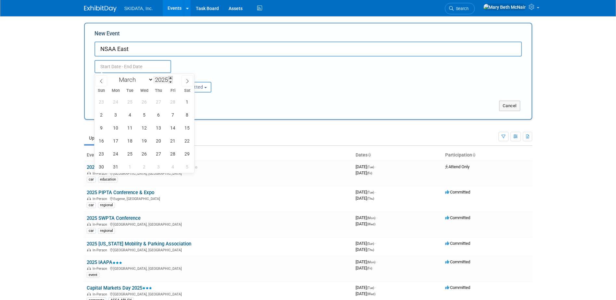
click at [172, 77] on span at bounding box center [170, 78] width 5 height 4
type input "2026"
click at [101, 82] on icon at bounding box center [101, 81] width 2 height 4
select select "1"
click at [128, 103] on span "3" at bounding box center [130, 102] width 13 height 13
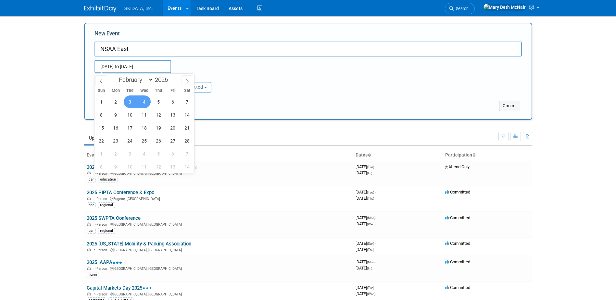
click at [141, 103] on span "4" at bounding box center [144, 102] width 13 height 13
type input "[DATE] to [DATE]"
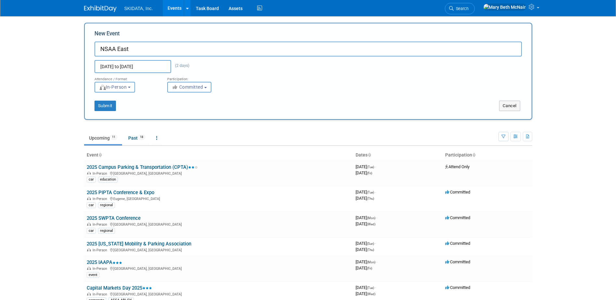
click at [173, 88] on icon "button" at bounding box center [175, 87] width 7 height 5
click at [181, 110] on icon at bounding box center [179, 111] width 7 height 5
click at [173, 110] on input "Considering" at bounding box center [171, 112] width 4 height 4
select select "2"
click at [110, 106] on button "Submit" at bounding box center [105, 106] width 21 height 10
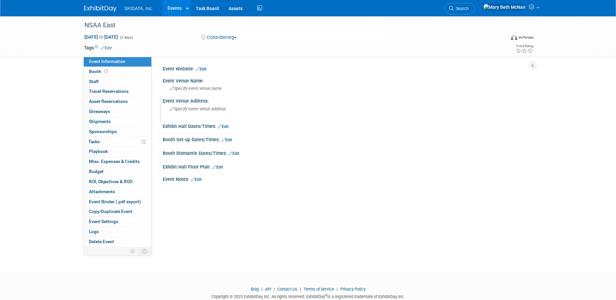
click at [198, 108] on span "Specify event venue address" at bounding box center [198, 109] width 56 height 5
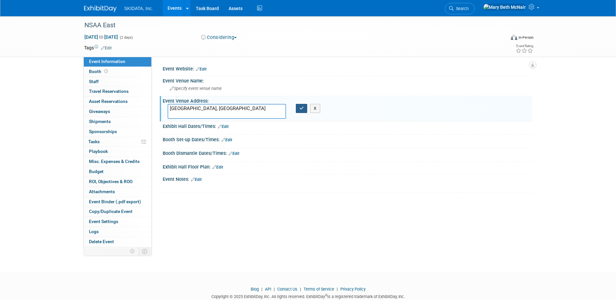
type textarea "[GEOGRAPHIC_DATA], [GEOGRAPHIC_DATA]"
click at [301, 108] on icon "button" at bounding box center [302, 108] width 5 height 4
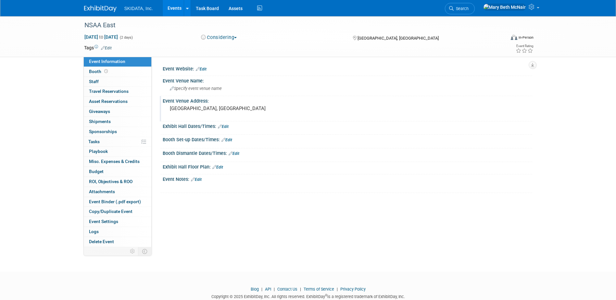
click at [173, 8] on link "Events" at bounding box center [175, 8] width 24 height 16
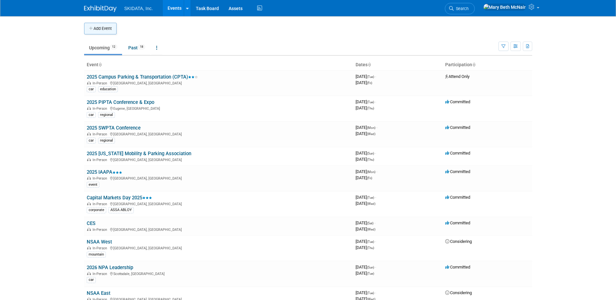
click at [105, 28] on button "Add Event" at bounding box center [100, 29] width 32 height 12
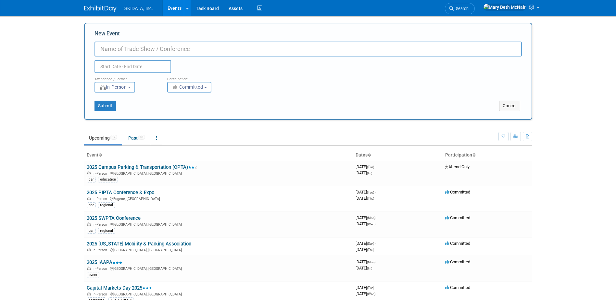
click at [113, 48] on input "New Event" at bounding box center [309, 49] width 428 height 15
type input "NSAA National"
click at [106, 70] on input "text" at bounding box center [133, 66] width 77 height 13
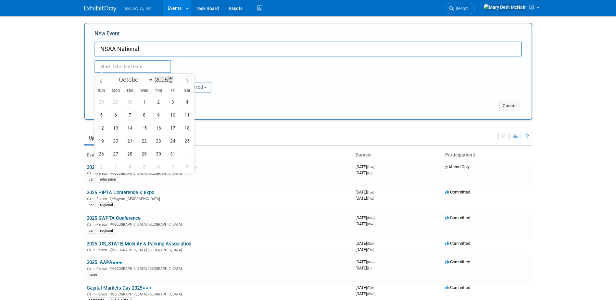
click at [172, 78] on span at bounding box center [170, 78] width 5 height 4
type input "2026"
click at [148, 79] on select "January February March April May June July August September October November De…" at bounding box center [134, 80] width 37 height 8
select select "4"
click at [116, 76] on select "January February March April May June July August September October November De…" at bounding box center [134, 80] width 37 height 8
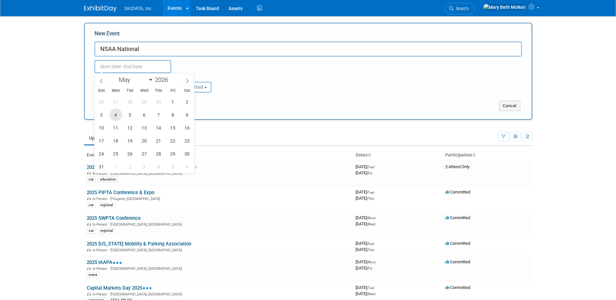
click at [117, 116] on span "4" at bounding box center [115, 115] width 13 height 13
click at [162, 115] on span "7" at bounding box center [158, 115] width 13 height 13
type input "[DATE] to [DATE]"
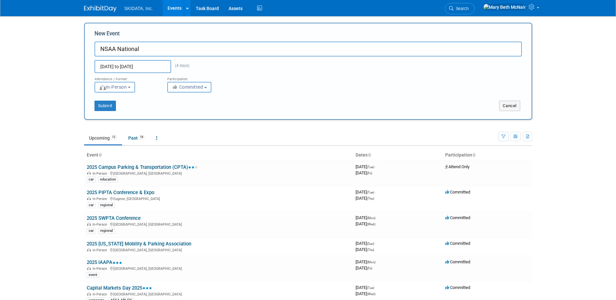
click at [193, 84] on span "Committed" at bounding box center [188, 86] width 32 height 5
click at [188, 112] on label "Considering" at bounding box center [192, 112] width 43 height 8
click at [173, 112] on input "Considering" at bounding box center [171, 112] width 4 height 4
click at [193, 88] on span "Considering" at bounding box center [188, 86] width 33 height 5
click at [194, 101] on label "Committed" at bounding box center [192, 100] width 43 height 8
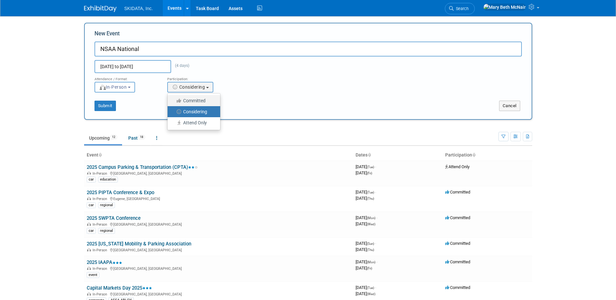
click at [173, 101] on input "Committed" at bounding box center [171, 101] width 4 height 4
select select "1"
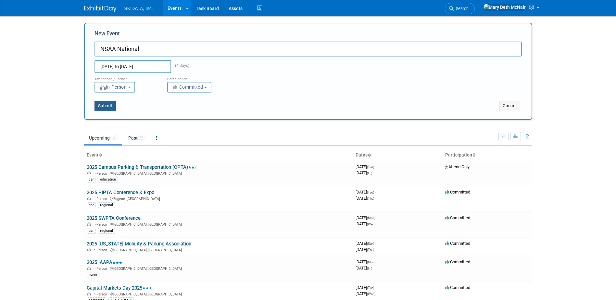
click at [107, 107] on button "Submit" at bounding box center [105, 106] width 21 height 10
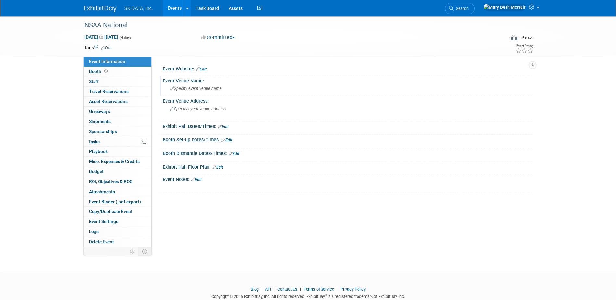
click at [212, 91] on div "Specify event venue name" at bounding box center [348, 88] width 360 height 10
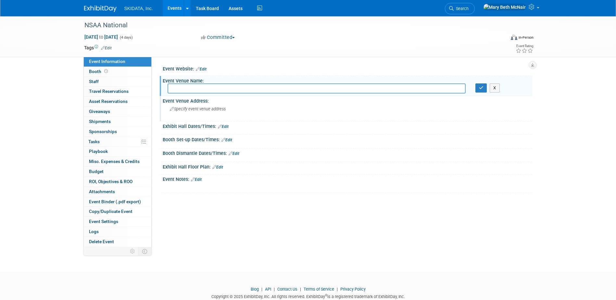
click at [206, 106] on div "Specify event venue address" at bounding box center [240, 111] width 144 height 15
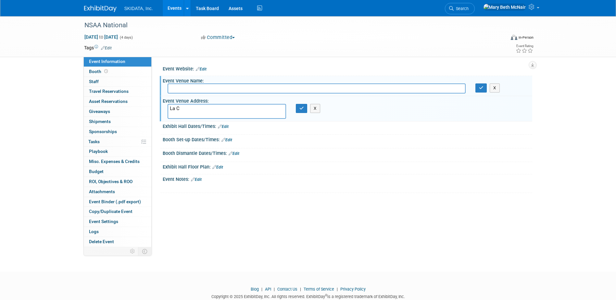
type textarea "La C"
click at [189, 92] on input "text" at bounding box center [317, 88] width 298 height 10
type input "[GEOGRAPHIC_DATA]"
click at [192, 110] on textarea "La C" at bounding box center [227, 111] width 119 height 15
drag, startPoint x: 192, startPoint y: 110, endPoint x: 142, endPoint y: 111, distance: 49.7
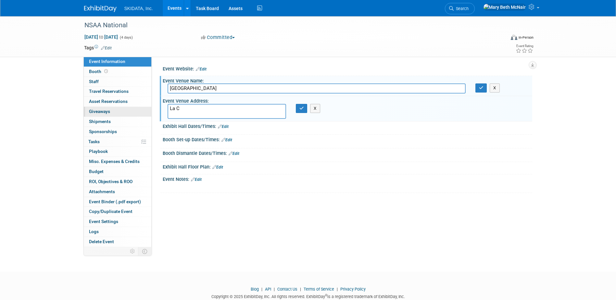
click at [179, 110] on textarea "La C" at bounding box center [227, 111] width 119 height 15
type textarea "L"
paste textarea "2100 Costa Del Mar Rd, Carlsbad, CA 92009"
click at [221, 108] on textarea "2100 Costa Del Mar Rd, Carlsbad, CA 92009" at bounding box center [227, 111] width 119 height 15
type textarea "2100 Costa Del Mar Rd Carlsbad, CA 92009"
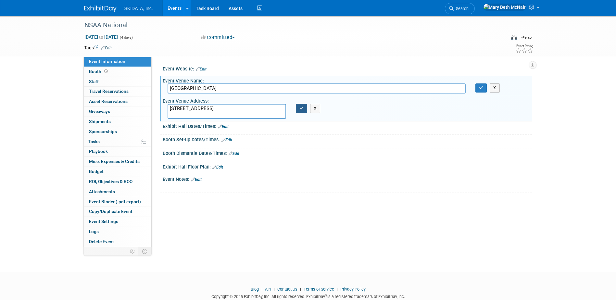
click at [300, 110] on icon "button" at bounding box center [302, 108] width 5 height 4
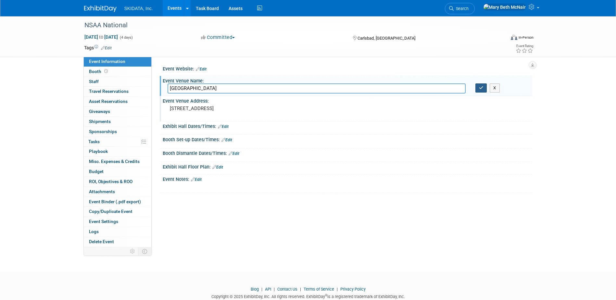
click at [483, 88] on icon "button" at bounding box center [481, 88] width 5 height 4
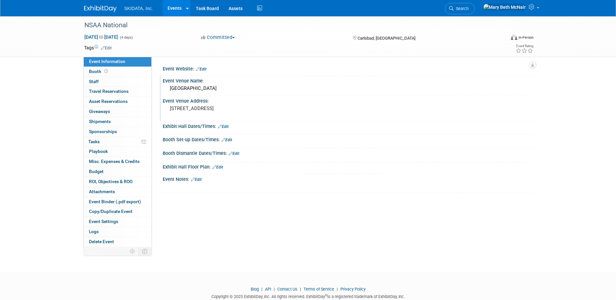
click at [110, 50] on link "Edit" at bounding box center [106, 48] width 11 height 5
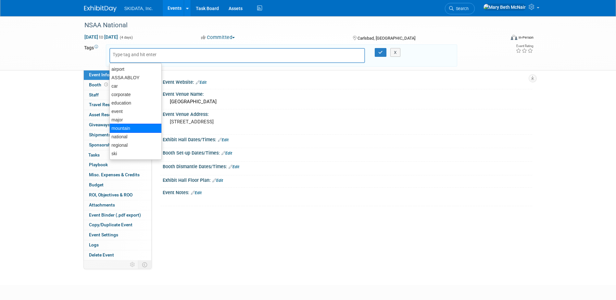
click at [126, 131] on div "mountain" at bounding box center [135, 128] width 52 height 9
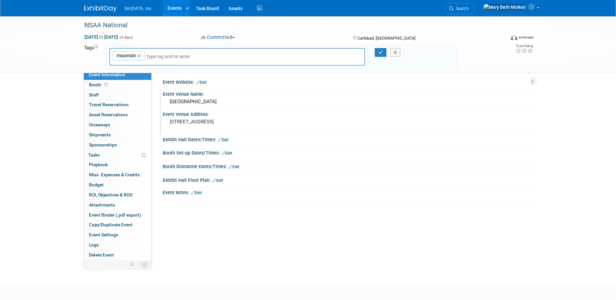
click at [157, 53] on div "mountain mountain ×" at bounding box center [237, 57] width 256 height 18
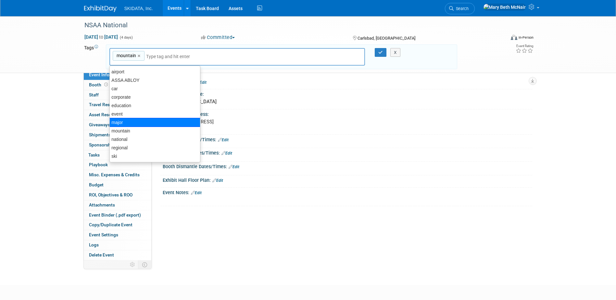
click at [123, 123] on div "major" at bounding box center [154, 122] width 91 height 9
type input "mountain, major"
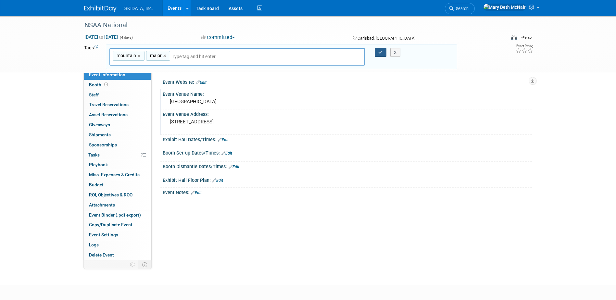
click at [380, 52] on icon "button" at bounding box center [380, 52] width 5 height 4
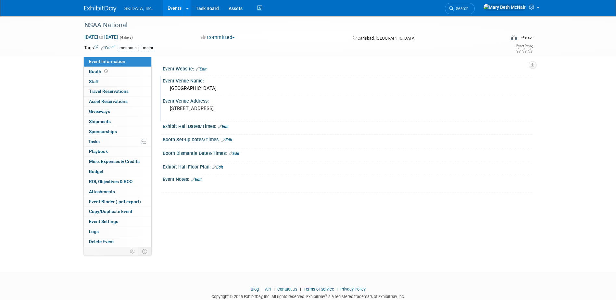
click at [176, 6] on link "Events" at bounding box center [175, 8] width 24 height 16
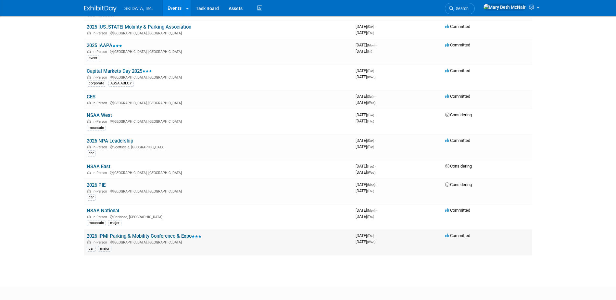
scroll to position [126, 0]
click at [140, 168] on td "NSAA East In-Person [GEOGRAPHIC_DATA], [GEOGRAPHIC_DATA]" at bounding box center [218, 169] width 269 height 19
click at [92, 168] on link "NSAA East" at bounding box center [99, 167] width 24 height 6
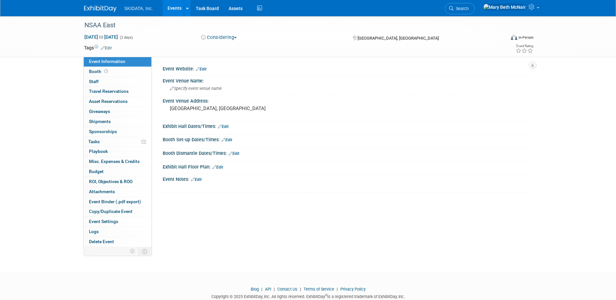
click at [110, 46] on link "Edit" at bounding box center [106, 48] width 11 height 5
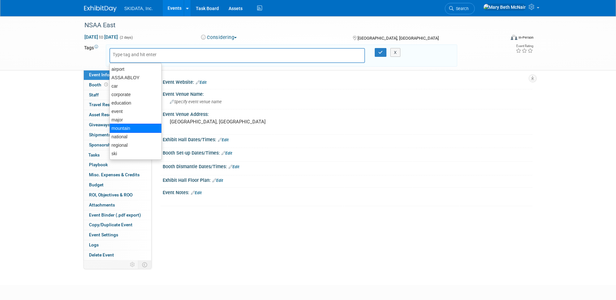
click at [127, 128] on div "mountain" at bounding box center [135, 128] width 52 height 9
type input "mountain"
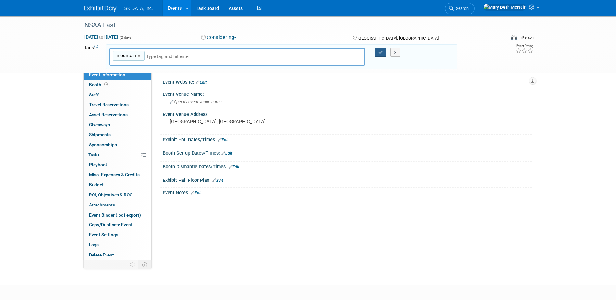
click at [380, 54] on icon "button" at bounding box center [380, 52] width 5 height 4
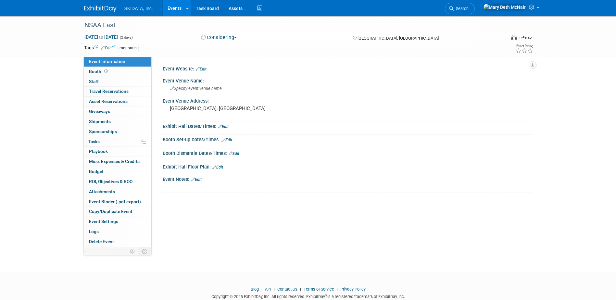
click at [171, 9] on link "Events" at bounding box center [175, 8] width 24 height 16
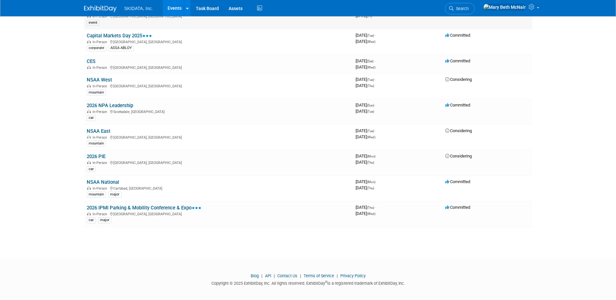
scroll to position [166, 0]
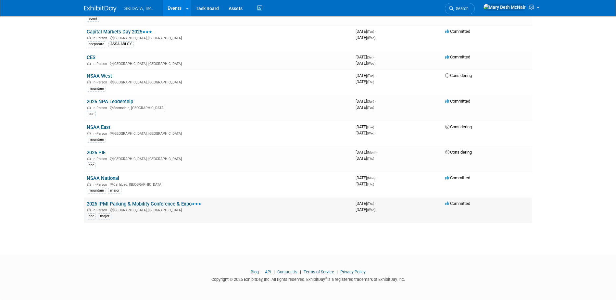
click at [104, 203] on link "2026 IPMI Parking & Mobility Conference & Expo" at bounding box center [144, 204] width 115 height 6
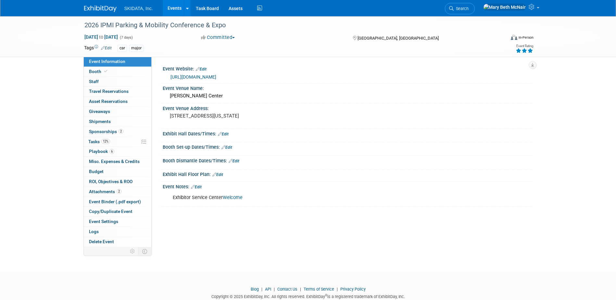
click at [234, 199] on link "Welcome" at bounding box center [233, 198] width 20 height 6
click at [225, 132] on link "Edit" at bounding box center [223, 134] width 11 height 5
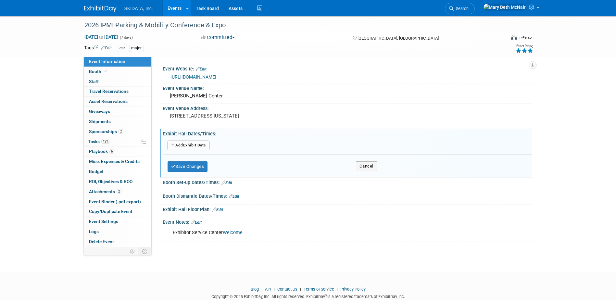
click at [229, 185] on link "Edit" at bounding box center [227, 183] width 11 height 5
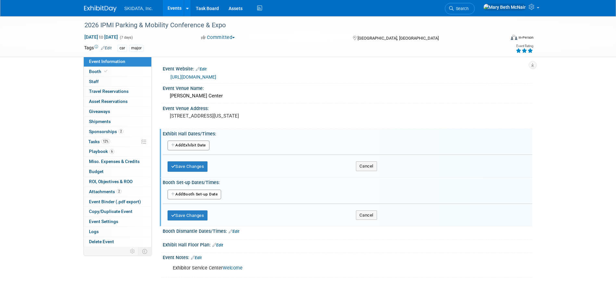
click at [206, 196] on button "Add Another Booth Set-up Date" at bounding box center [195, 195] width 54 height 10
select select "5"
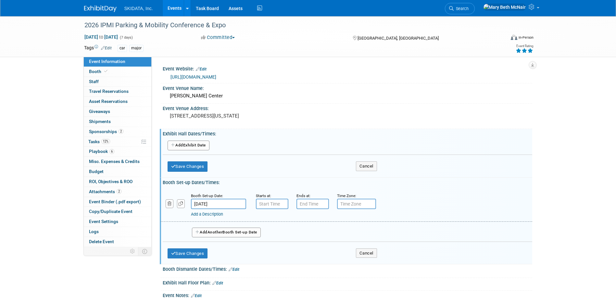
click at [209, 207] on input "[DATE]" at bounding box center [218, 204] width 55 height 10
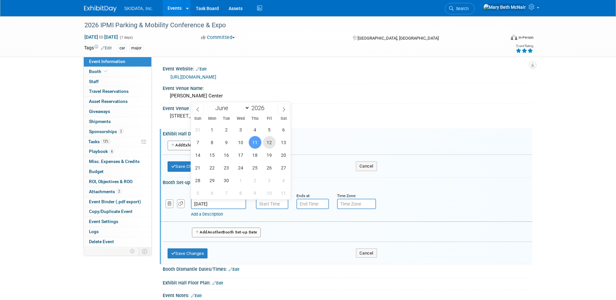
click at [269, 141] on span "12" at bounding box center [269, 142] width 13 height 13
type input "[DATE]"
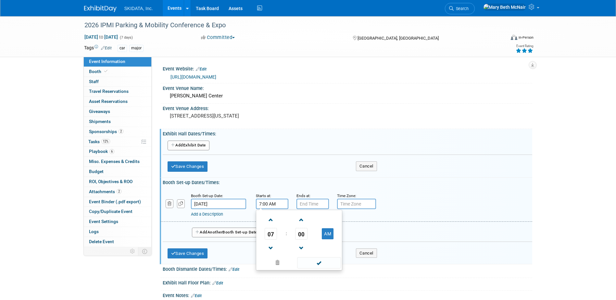
click at [262, 202] on input "7:00 AM" at bounding box center [272, 204] width 32 height 10
click at [271, 223] on span at bounding box center [270, 219] width 11 height 11
type input "8:00 AM"
click at [326, 263] on span at bounding box center [319, 262] width 44 height 11
click at [300, 204] on input "7:00 PM" at bounding box center [313, 204] width 32 height 10
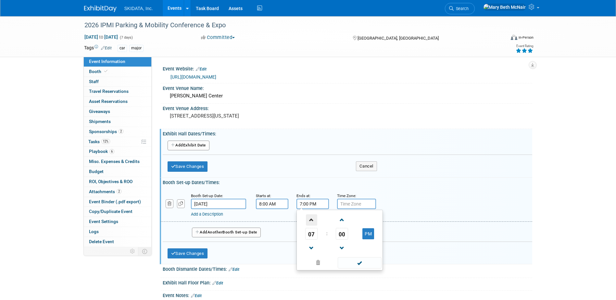
click at [311, 217] on span at bounding box center [311, 219] width 11 height 11
click at [312, 251] on span at bounding box center [311, 248] width 11 height 11
type input "6:00 PM"
click at [364, 263] on span at bounding box center [360, 262] width 44 height 11
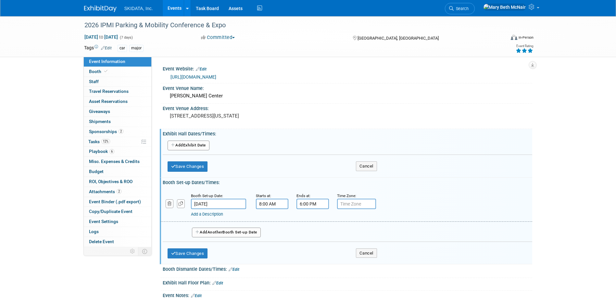
click at [235, 234] on button "Add Another Booth Set-up Date" at bounding box center [226, 233] width 69 height 10
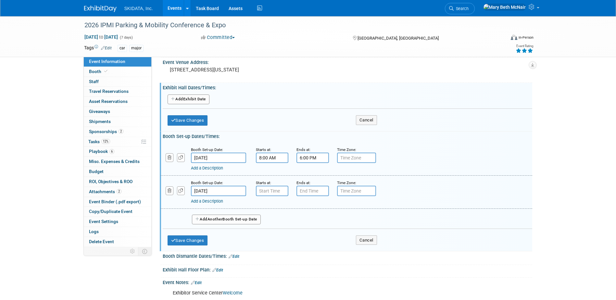
scroll to position [65, 0]
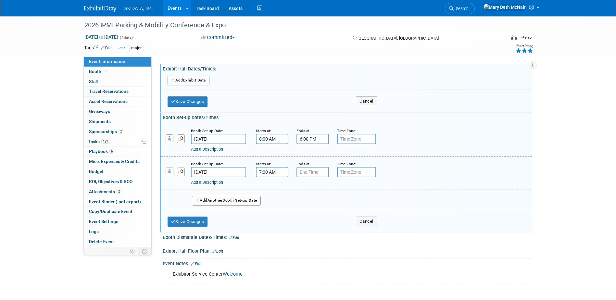
click at [273, 172] on input "7:00 AM" at bounding box center [272, 172] width 32 height 10
click at [273, 188] on span at bounding box center [270, 188] width 11 height 11
type input "8:00 AM"
click at [318, 175] on input "7:00 PM" at bounding box center [313, 172] width 32 height 10
click at [312, 213] on span at bounding box center [311, 216] width 11 height 11
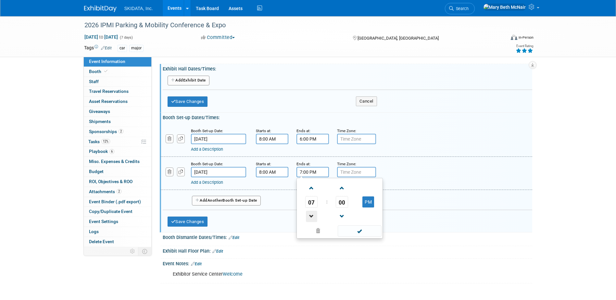
type input "6:00 PM"
click at [359, 230] on span at bounding box center [360, 230] width 44 height 11
click at [204, 200] on button "Add Another Booth Set-up Date" at bounding box center [226, 201] width 69 height 10
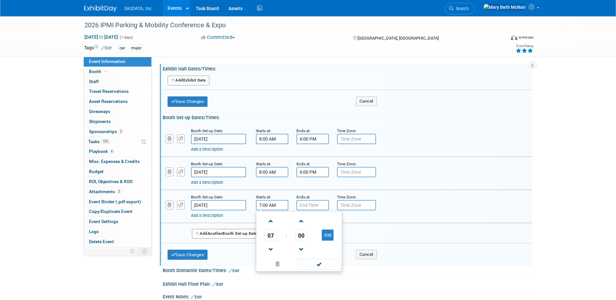
click at [271, 209] on input "7:00 AM" at bounding box center [272, 205] width 32 height 10
click at [268, 219] on span at bounding box center [270, 221] width 11 height 11
type input "8:00 AM"
click at [320, 203] on input "7:00 PM" at bounding box center [313, 205] width 32 height 10
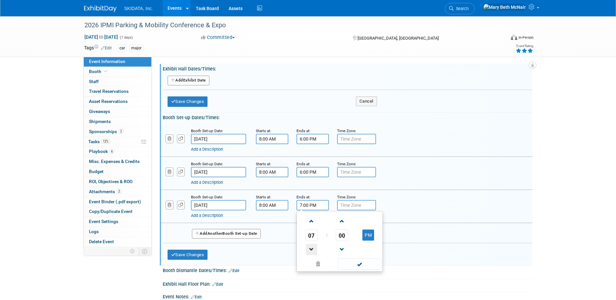
click at [313, 250] on span at bounding box center [311, 249] width 11 height 11
type input "6:00 PM"
click at [365, 265] on span at bounding box center [360, 264] width 44 height 11
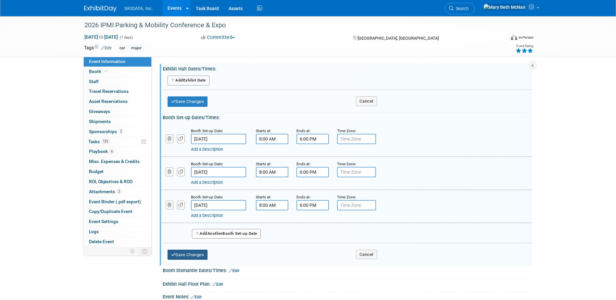
click at [206, 254] on button "Save Changes" at bounding box center [188, 255] width 40 height 10
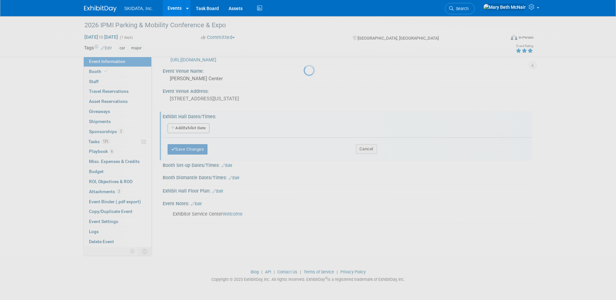
scroll to position [17, 0]
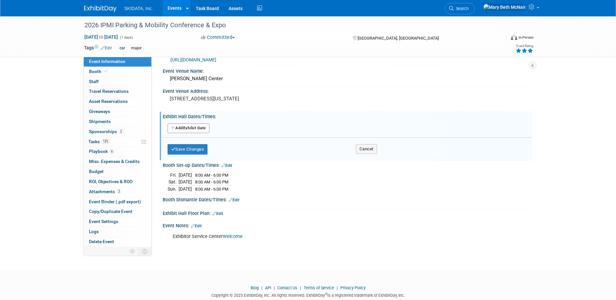
click at [238, 200] on link "Edit" at bounding box center [234, 200] width 11 height 5
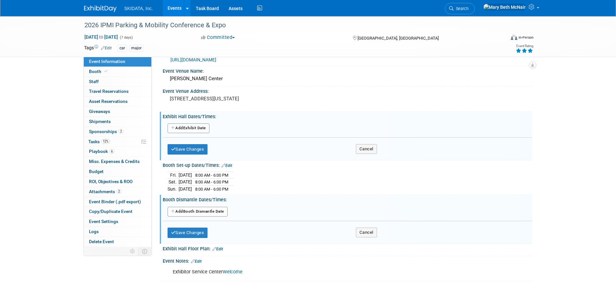
click at [209, 210] on button "Add Another Booth Dismantle Date" at bounding box center [198, 212] width 60 height 10
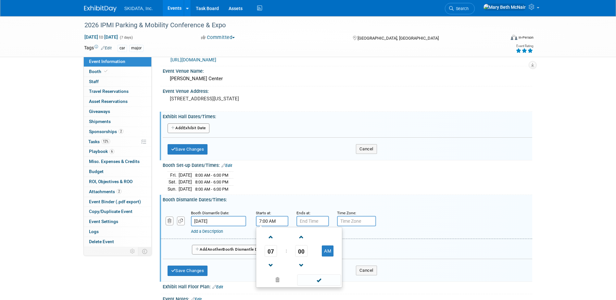
click at [283, 220] on input "7:00 AM" at bounding box center [272, 221] width 32 height 10
click at [270, 239] on span at bounding box center [270, 237] width 11 height 11
type input "8:00 AM"
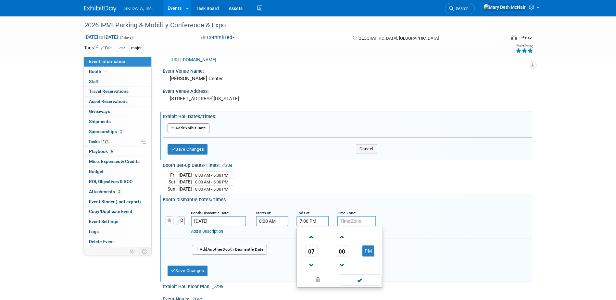
click at [313, 220] on input "7:00 PM" at bounding box center [313, 221] width 32 height 10
click at [310, 241] on span at bounding box center [311, 237] width 11 height 11
type input "8:00 PM"
click at [355, 278] on span at bounding box center [360, 280] width 44 height 11
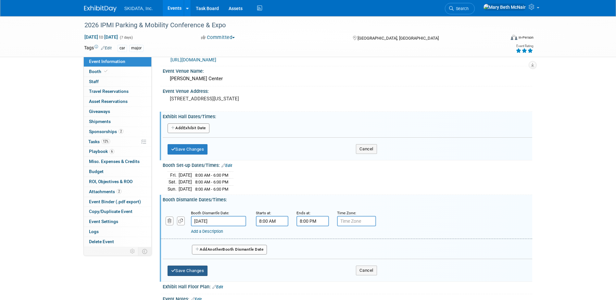
click at [193, 268] on button "Save Changes" at bounding box center [188, 271] width 40 height 10
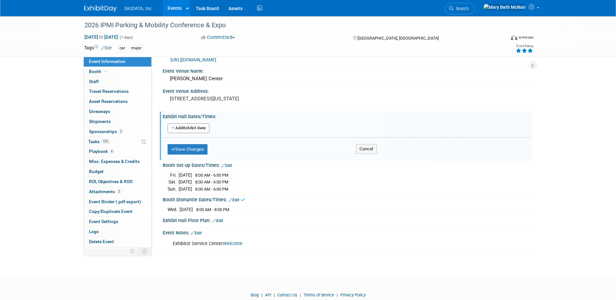
scroll to position [0, 0]
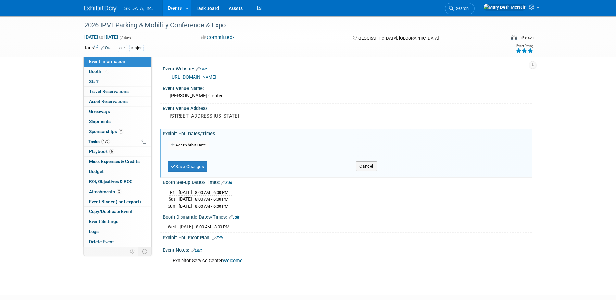
click at [221, 238] on link "Edit" at bounding box center [217, 238] width 11 height 5
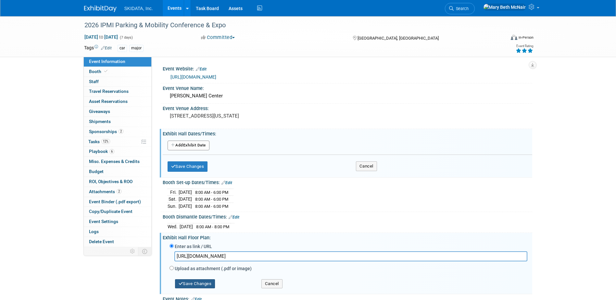
type input "https://ipmi.parking-mobility.org/2026/expo_hall.cfm"
click at [197, 283] on button "Save Changes" at bounding box center [195, 283] width 40 height 9
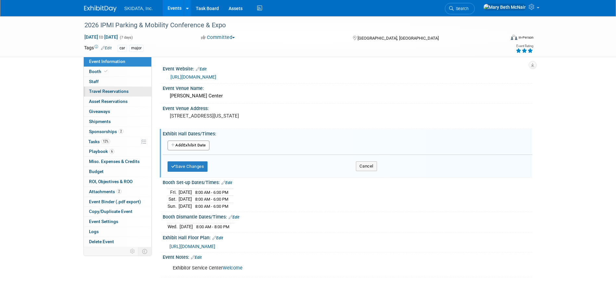
click at [101, 92] on span "Travel Reservations 0" at bounding box center [109, 91] width 40 height 5
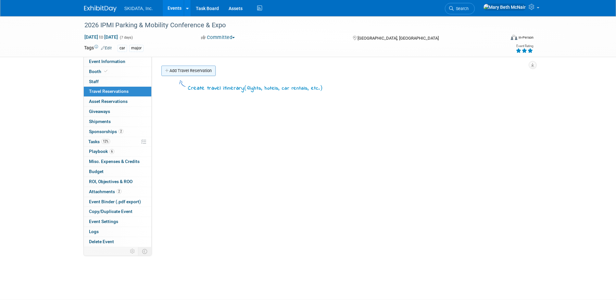
click at [176, 70] on link "Add Travel Reservation" at bounding box center [188, 71] width 54 height 10
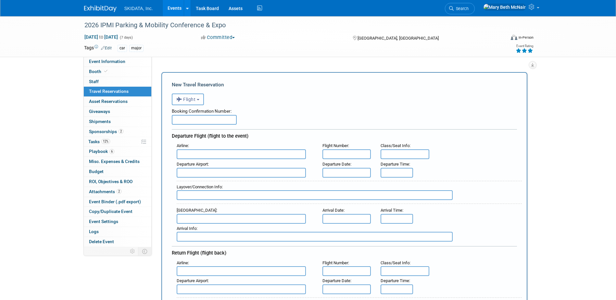
click at [196, 100] on span "Flight" at bounding box center [185, 99] width 19 height 5
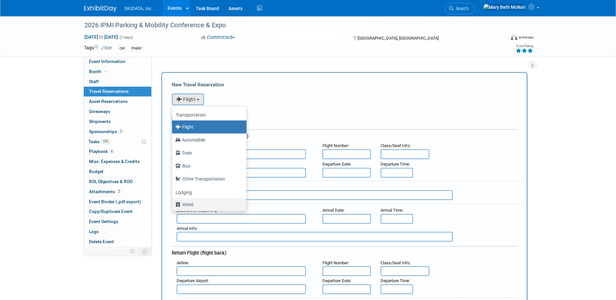
click at [196, 204] on label "Hotel" at bounding box center [207, 204] width 65 height 10
click at [173, 204] on input "Hotel" at bounding box center [171, 204] width 4 height 4
select select "6"
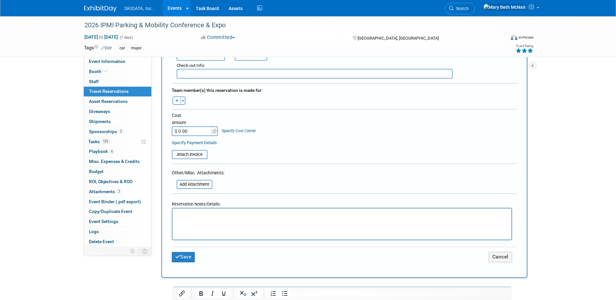
scroll to position [227, 0]
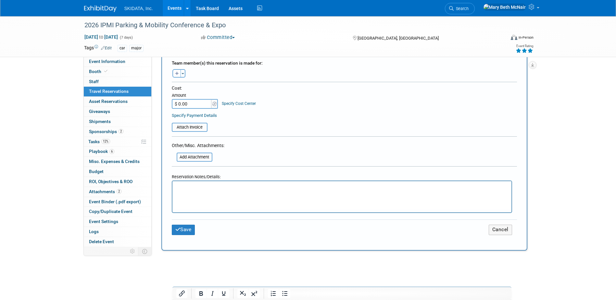
click at [195, 188] on p "Rich Text Area. Press ALT-0 for help." at bounding box center [342, 187] width 332 height 7
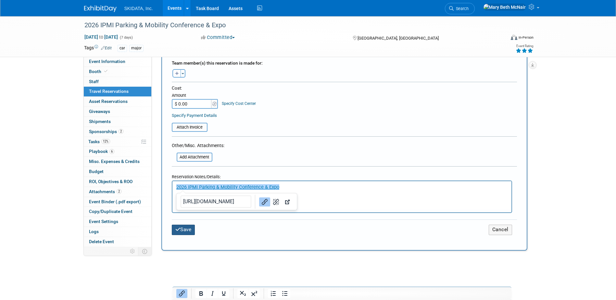
click at [189, 228] on button "Save" at bounding box center [183, 230] width 23 height 10
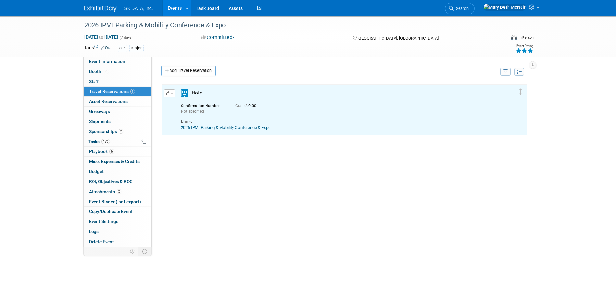
scroll to position [0, 0]
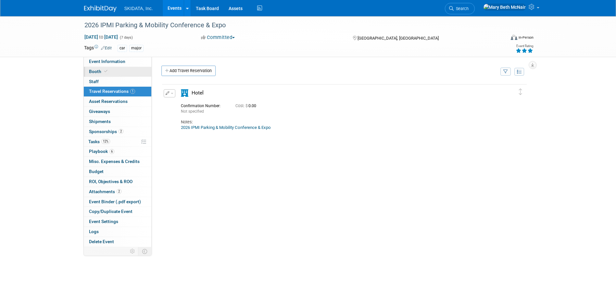
click at [97, 70] on span "Booth" at bounding box center [99, 71] width 20 height 5
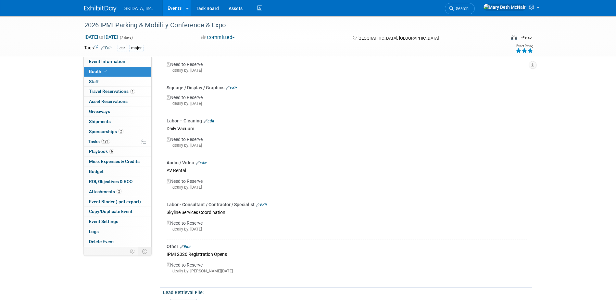
scroll to position [357, 0]
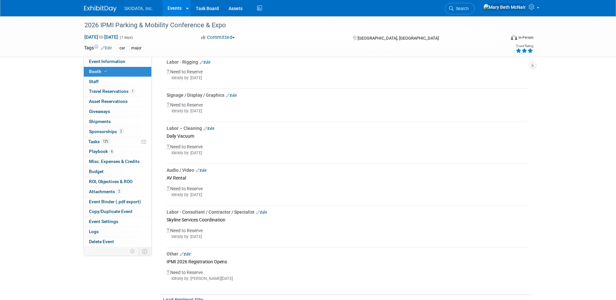
click at [214, 126] on link "Edit" at bounding box center [209, 128] width 11 height 5
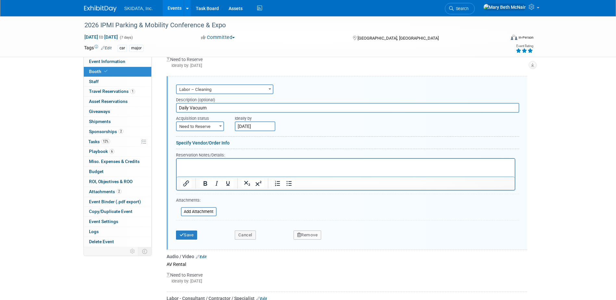
scroll to position [405, 0]
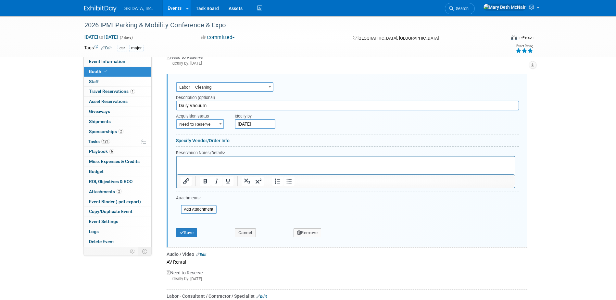
click at [314, 233] on button "Remove" at bounding box center [308, 232] width 28 height 9
click at [344, 238] on link "Yes" at bounding box center [343, 238] width 19 height 10
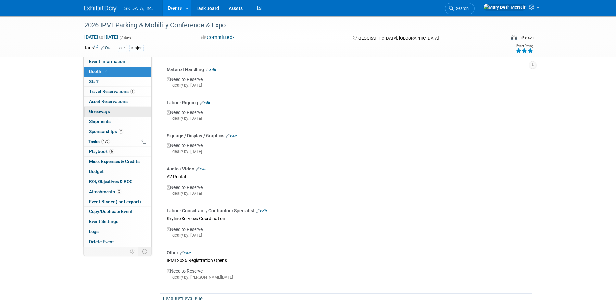
scroll to position [308, 0]
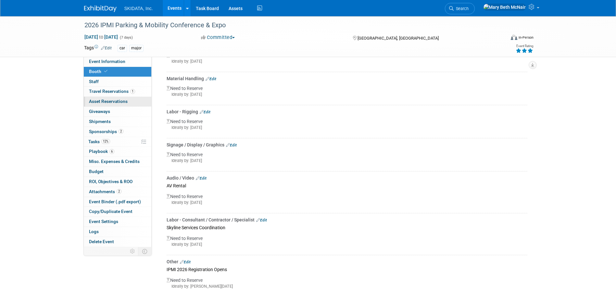
click at [118, 100] on span "Asset Reservations 0" at bounding box center [108, 101] width 39 height 5
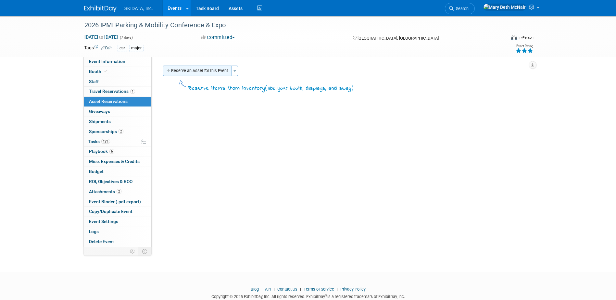
click at [210, 71] on button "Reserve an Asset for this Event" at bounding box center [197, 71] width 69 height 10
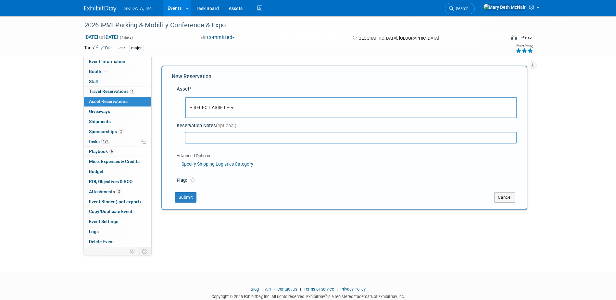
scroll to position [6, 0]
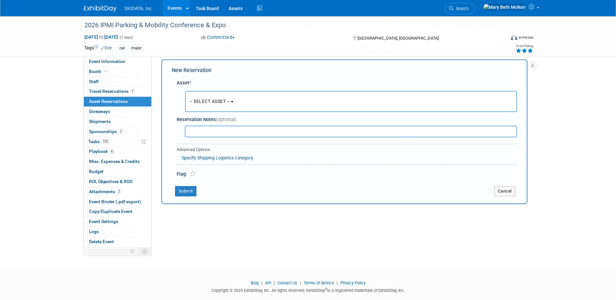
click at [227, 105] on button "-- SELECT ASSET --" at bounding box center [351, 101] width 332 height 21
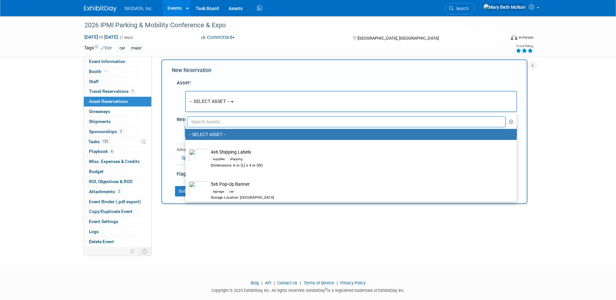
click at [230, 117] on input "text" at bounding box center [346, 121] width 319 height 11
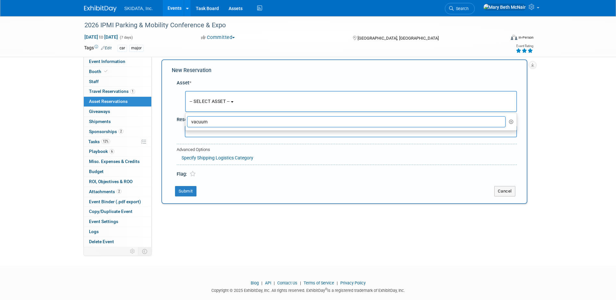
type input "vacuum"
click at [424, 103] on button "-- SELECT ASSET --" at bounding box center [351, 101] width 332 height 21
click at [236, 102] on button "-- SELECT ASSET --" at bounding box center [351, 101] width 332 height 21
click at [225, 123] on input "vacuum" at bounding box center [346, 121] width 319 height 11
drag, startPoint x: 225, startPoint y: 123, endPoint x: 183, endPoint y: 123, distance: 42.2
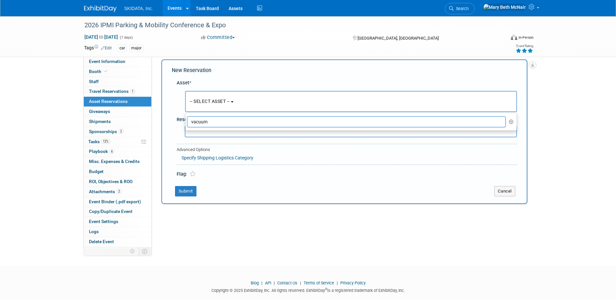
click at [196, 123] on input "vacuum" at bounding box center [346, 121] width 319 height 11
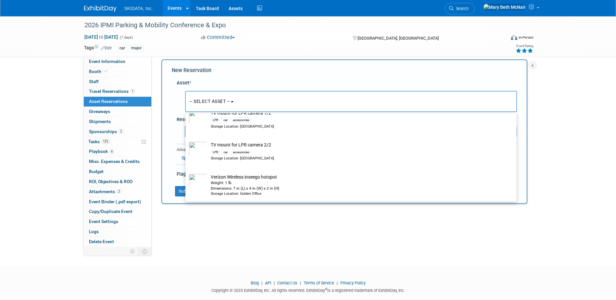
scroll to position [17, 0]
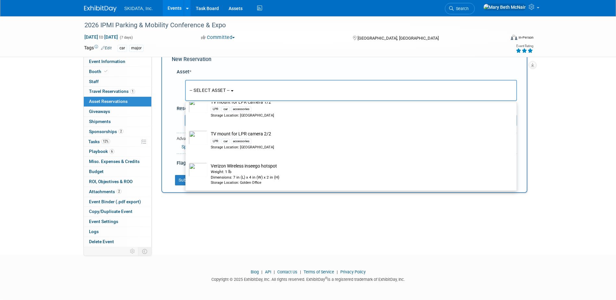
click at [254, 218] on div "Event Website: Edit https://ipmi.parking-mobility.org/2026/ Event Venue Name: B…" at bounding box center [342, 135] width 381 height 190
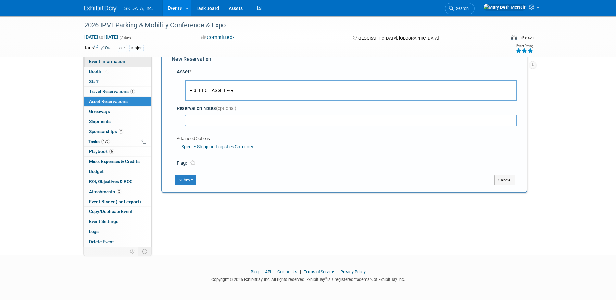
click at [96, 62] on span "Event Information" at bounding box center [107, 61] width 36 height 5
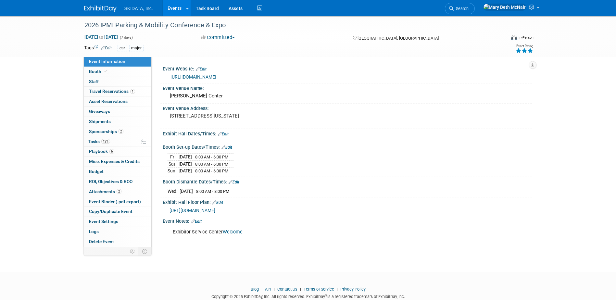
click at [227, 134] on link "Edit" at bounding box center [223, 134] width 11 height 5
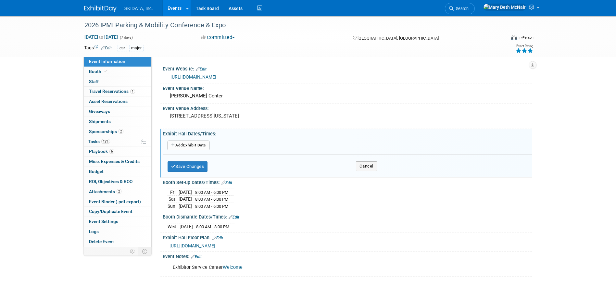
click at [202, 148] on button "Add Another Exhibit Date" at bounding box center [189, 146] width 42 height 10
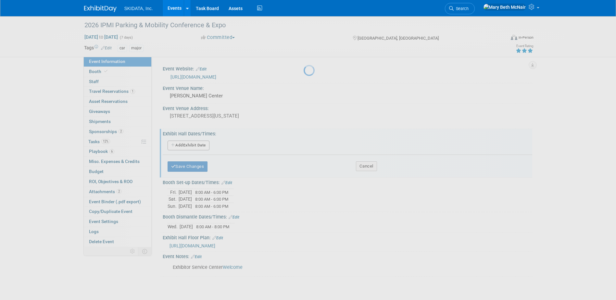
select select "5"
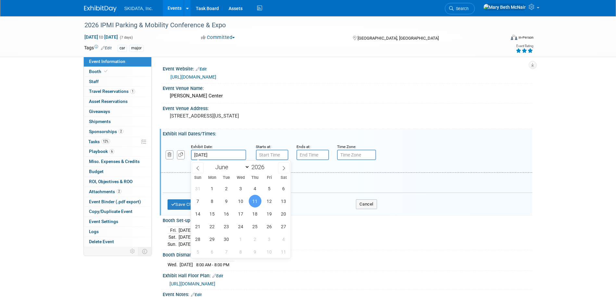
click at [221, 153] on input "[DATE]" at bounding box center [218, 155] width 55 height 10
click at [210, 213] on span "15" at bounding box center [212, 214] width 13 height 13
type input "Jun 15, 2026"
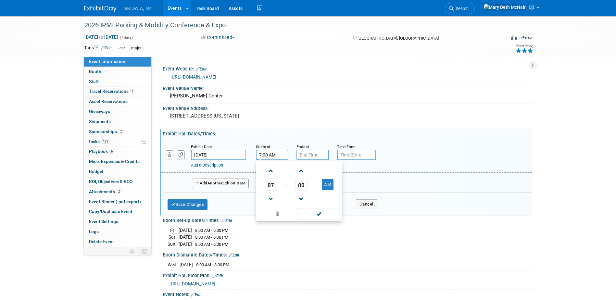
click at [283, 156] on input "7:00 AM" at bounding box center [272, 155] width 32 height 10
click at [274, 172] on span at bounding box center [270, 170] width 11 height 11
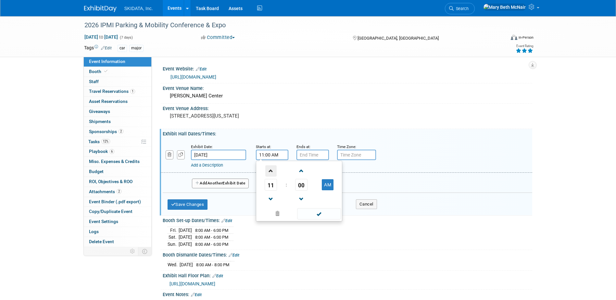
click at [274, 172] on span at bounding box center [270, 170] width 11 height 11
type input "12:00 PM"
click at [305, 156] on input "7:00 PM" at bounding box center [313, 155] width 32 height 10
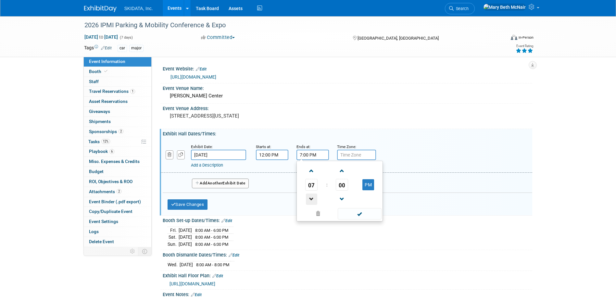
click at [313, 197] on span at bounding box center [311, 199] width 11 height 11
type input "5:00 PM"
click at [362, 219] on span at bounding box center [360, 213] width 44 height 11
click at [221, 185] on span "Another" at bounding box center [215, 183] width 15 height 5
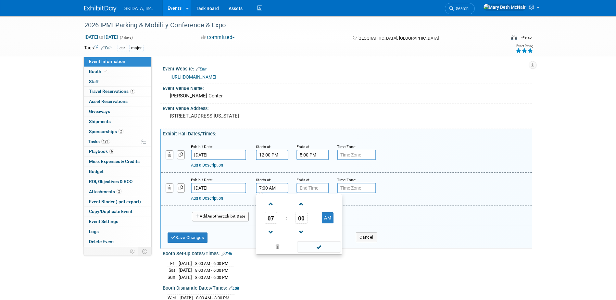
click at [275, 192] on input "7:00 AM" at bounding box center [272, 188] width 32 height 10
click at [272, 204] on span at bounding box center [270, 203] width 11 height 11
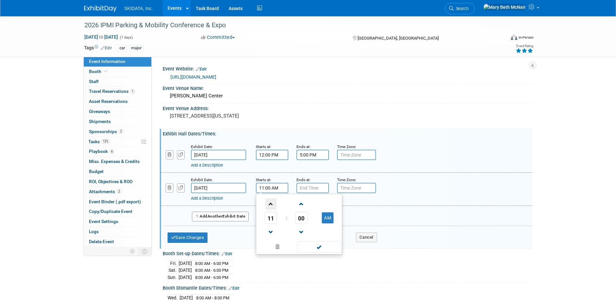
click at [272, 204] on span at bounding box center [270, 203] width 11 height 11
type input "12:00 PM"
click at [313, 189] on input "7:00 PM" at bounding box center [313, 188] width 32 height 10
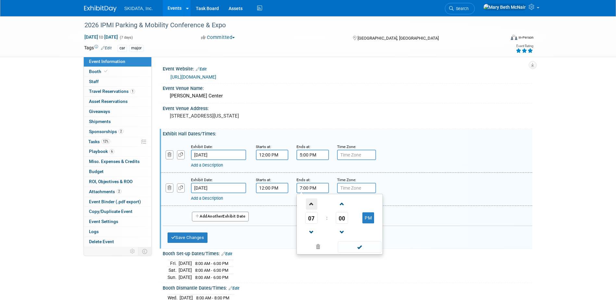
click at [313, 204] on span at bounding box center [311, 203] width 11 height 11
click at [314, 229] on span at bounding box center [311, 232] width 11 height 11
type input "5:00 PM"
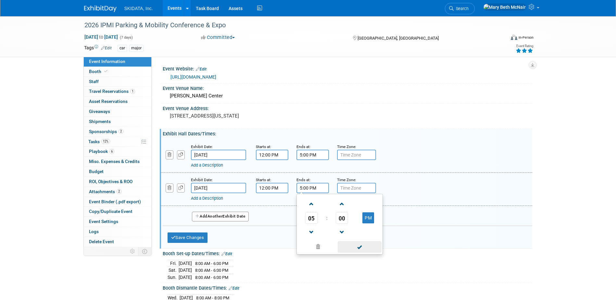
click at [362, 249] on span at bounding box center [360, 246] width 44 height 11
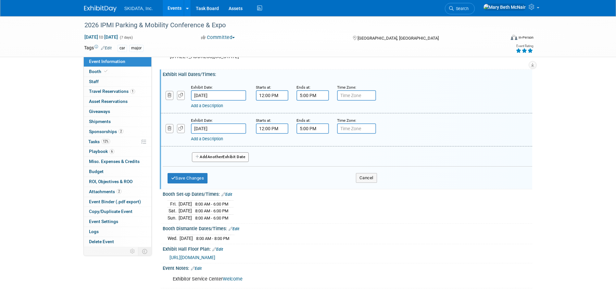
scroll to position [65, 0]
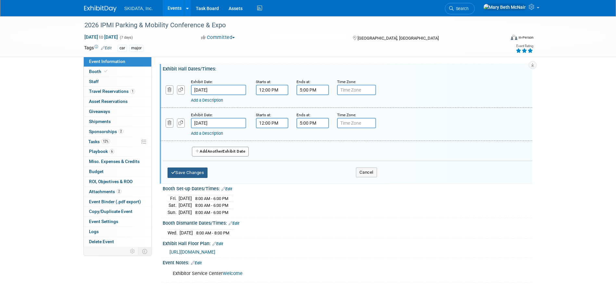
click at [194, 174] on button "Save Changes" at bounding box center [188, 173] width 40 height 10
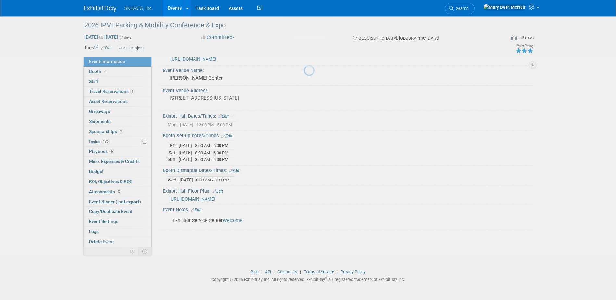
scroll to position [17, 0]
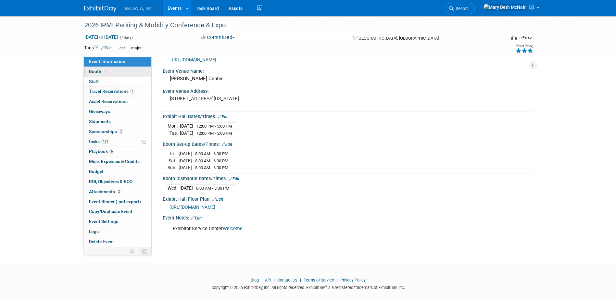
click at [100, 71] on span "Booth" at bounding box center [99, 71] width 20 height 5
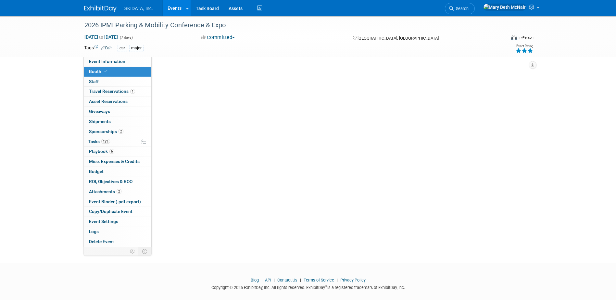
scroll to position [0, 0]
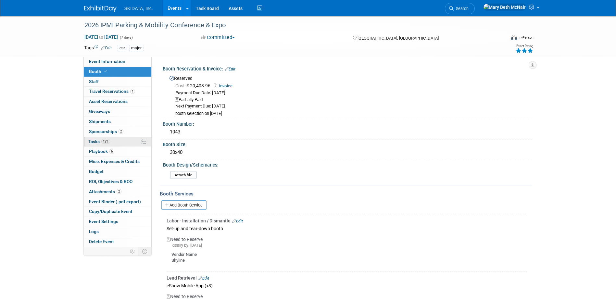
click at [95, 142] on span "Tasks 12%" at bounding box center [99, 141] width 22 height 5
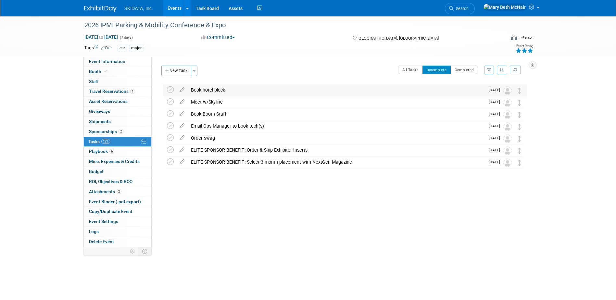
click at [496, 90] on span "Oct 31" at bounding box center [496, 90] width 15 height 5
click at [206, 91] on div "Book hotel block" at bounding box center [336, 89] width 297 height 11
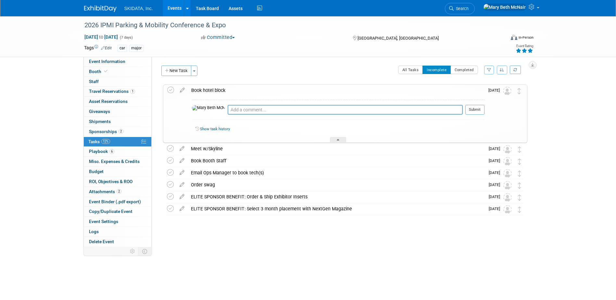
click at [218, 129] on link "Show task history" at bounding box center [215, 129] width 30 height 5
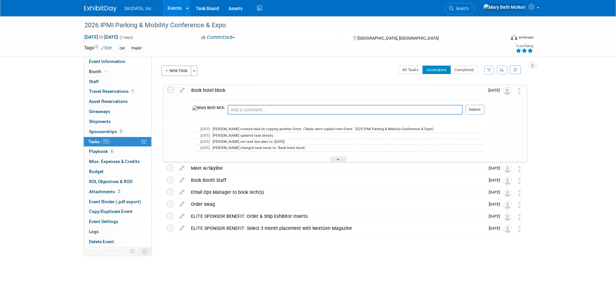
click at [493, 89] on span "Oct 31" at bounding box center [496, 90] width 15 height 5
click at [507, 91] on img at bounding box center [507, 91] width 8 height 8
click at [182, 90] on icon at bounding box center [182, 89] width 11 height 8
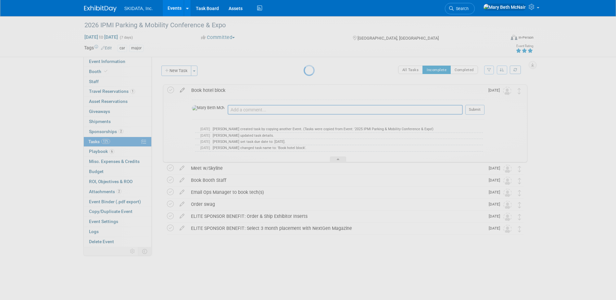
select select "9"
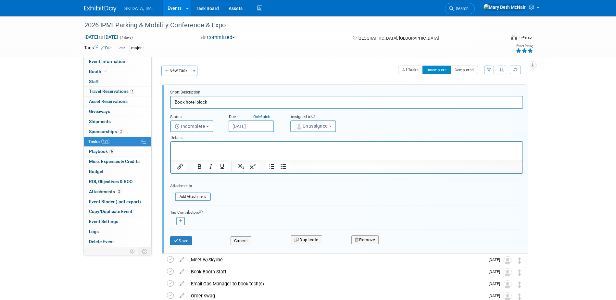
click at [242, 127] on input "Oct 31, 2025" at bounding box center [251, 127] width 45 height 12
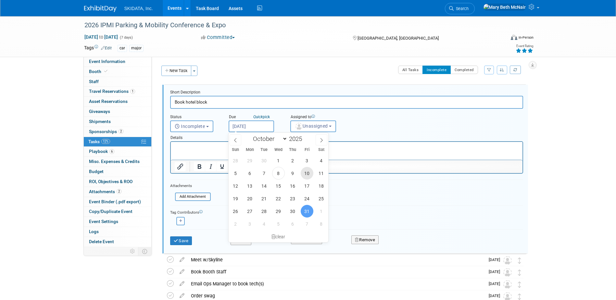
click at [306, 174] on span "10" at bounding box center [307, 173] width 13 height 13
type input "Oct 10, 2025"
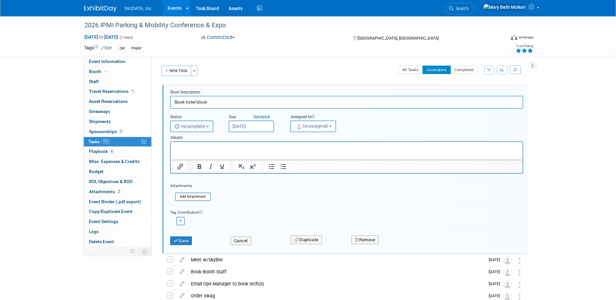
click at [204, 128] on span "Incomplete" at bounding box center [190, 126] width 31 height 5
click at [204, 127] on span "Incomplete" at bounding box center [190, 126] width 31 height 5
click at [204, 147] on p "Rich Text Area. Press ALT-0 for help." at bounding box center [346, 148] width 344 height 6
click at [319, 128] on span "Unassigned" at bounding box center [311, 125] width 33 height 5
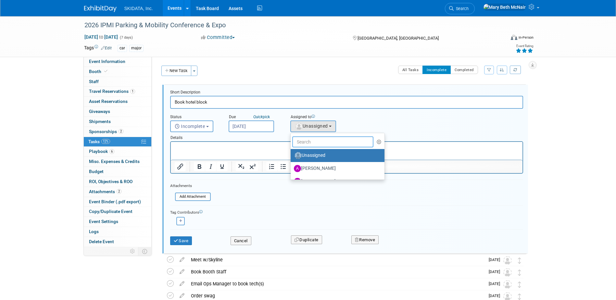
click at [314, 145] on input "text" at bounding box center [333, 141] width 82 height 11
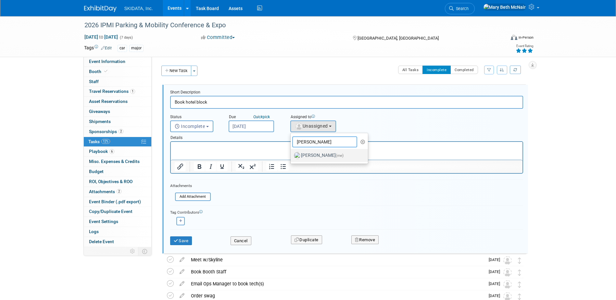
type input "mary"
click at [313, 156] on label "Mary Beth McNair (me)" at bounding box center [328, 155] width 68 height 10
click at [292, 156] on input "Mary Beth McNair (me)" at bounding box center [289, 155] width 4 height 4
select select "3388622f-d6b0-457b-909f-5c35d3cb7589"
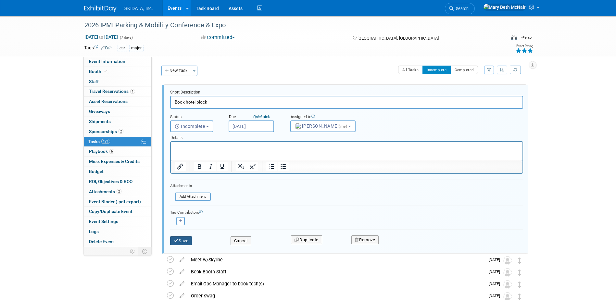
click at [182, 242] on button "Save" at bounding box center [181, 240] width 22 height 9
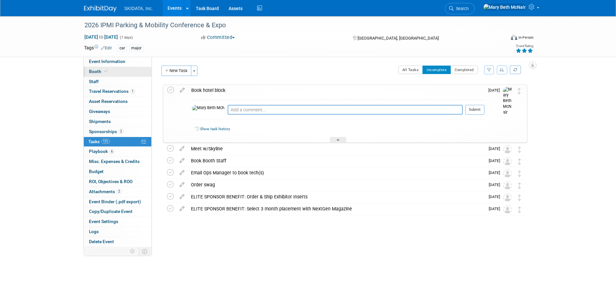
click at [95, 72] on span "Booth" at bounding box center [99, 71] width 20 height 5
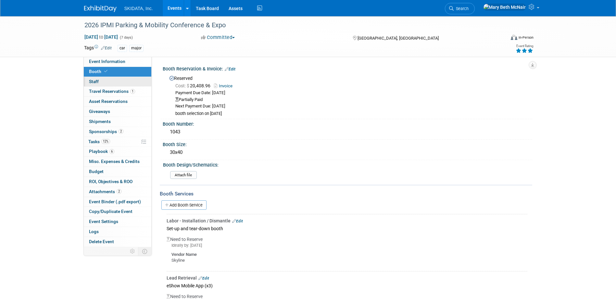
click at [99, 82] on link "0 Staff 0" at bounding box center [118, 82] width 68 height 10
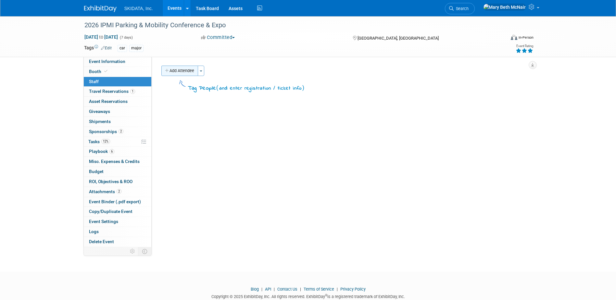
click at [192, 71] on button "Add Attendee" at bounding box center [179, 71] width 37 height 10
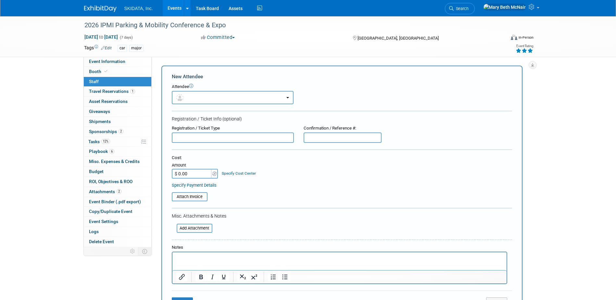
click at [193, 262] on html at bounding box center [339, 256] width 334 height 9
click at [229, 255] on p "4 staff per 100sqft =" at bounding box center [339, 258] width 327 height 6
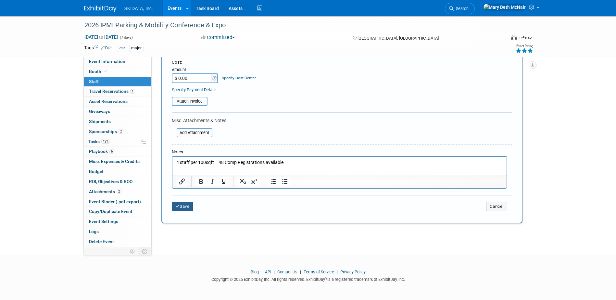
click at [181, 207] on button "Save" at bounding box center [182, 206] width 21 height 9
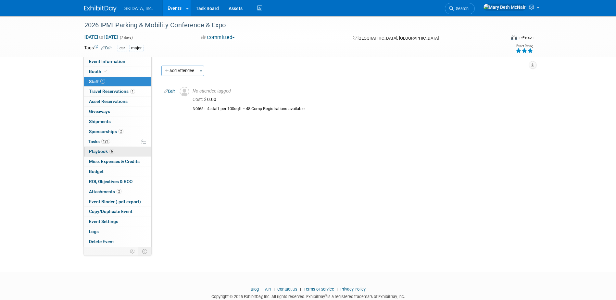
click at [95, 151] on span "Playbook 6" at bounding box center [101, 151] width 25 height 5
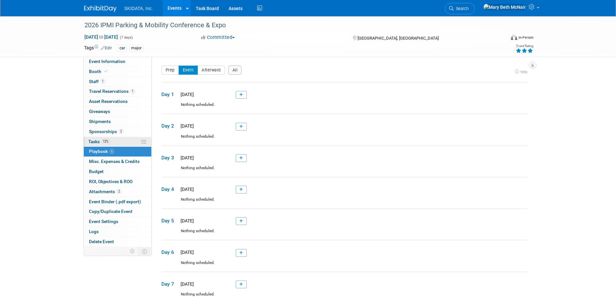
click at [92, 144] on span "Tasks 12%" at bounding box center [99, 141] width 22 height 5
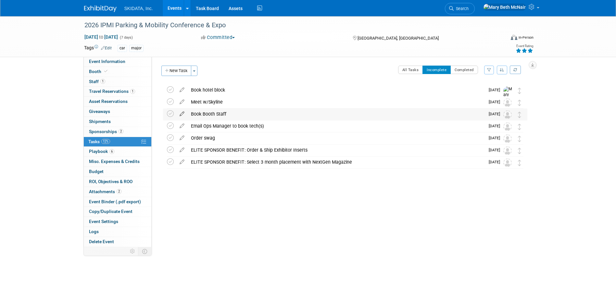
click at [183, 114] on icon at bounding box center [181, 113] width 11 height 8
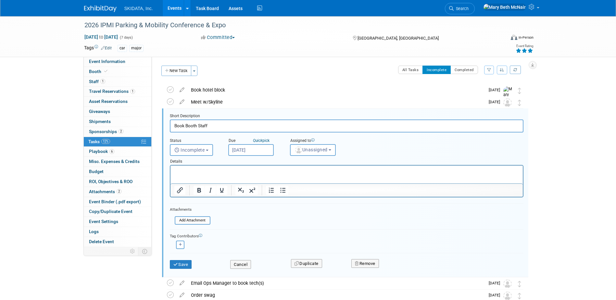
scroll to position [13, 0]
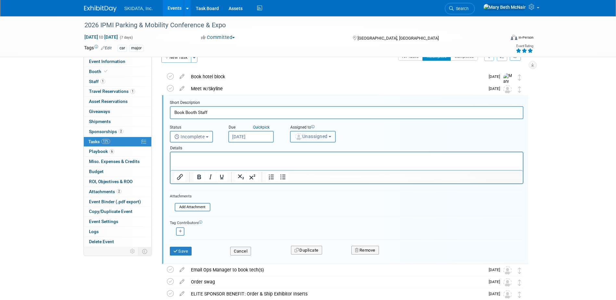
click at [320, 137] on span "Unassigned" at bounding box center [311, 136] width 33 height 5
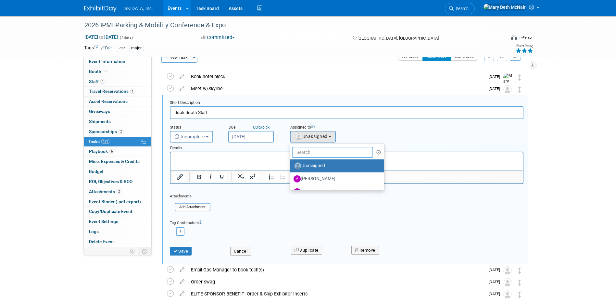
click at [308, 149] on input "text" at bounding box center [333, 152] width 82 height 11
type input "mary"
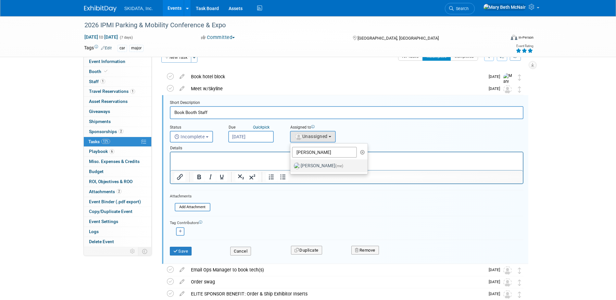
click at [314, 165] on label "Mary Beth McNair (me)" at bounding box center [328, 166] width 68 height 10
click at [291, 165] on input "Mary Beth McNair (me)" at bounding box center [289, 165] width 4 height 4
select select "3388622f-d6b0-457b-909f-5c35d3cb7589"
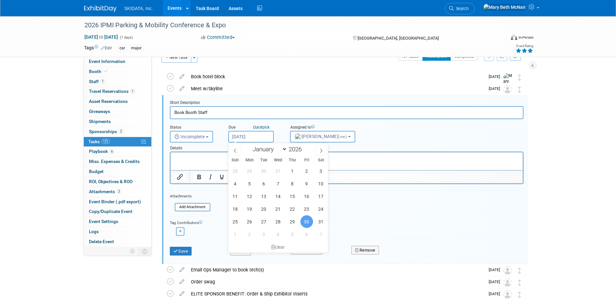
click at [250, 137] on input "Jan 30, 2026" at bounding box center [250, 137] width 45 height 12
click at [270, 151] on select "January February March April May June July August September October November De…" at bounding box center [268, 149] width 37 height 8
select select "4"
click at [250, 145] on select "January February March April May June July August September October November De…" at bounding box center [268, 149] width 37 height 8
click at [307, 222] on span "29" at bounding box center [306, 221] width 13 height 13
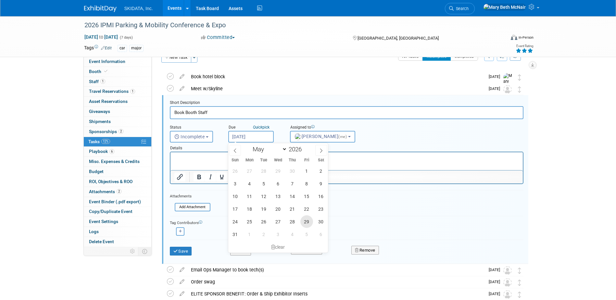
type input "May 29, 2026"
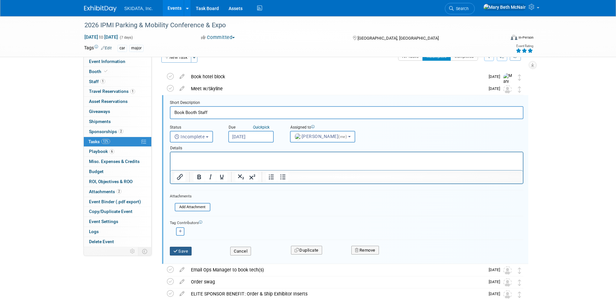
click at [190, 248] on button "Save" at bounding box center [181, 251] width 22 height 9
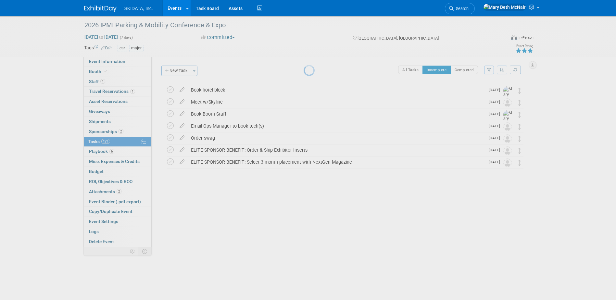
scroll to position [0, 0]
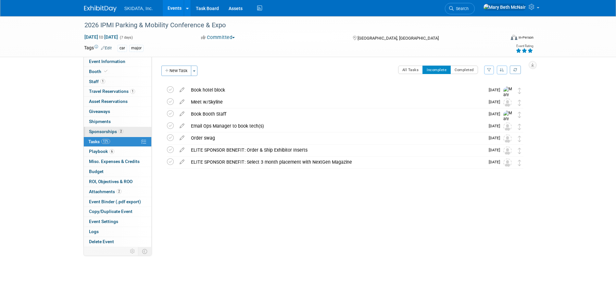
click at [101, 130] on span "Sponsorships 2" at bounding box center [106, 131] width 34 height 5
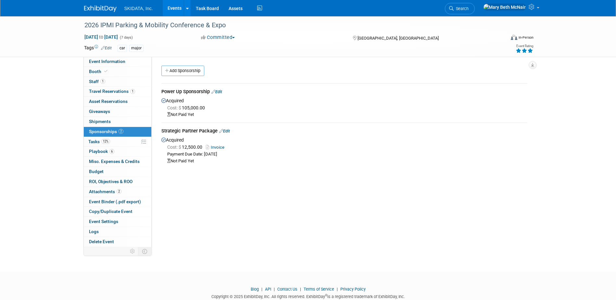
click at [221, 91] on link "Edit" at bounding box center [216, 91] width 11 height 5
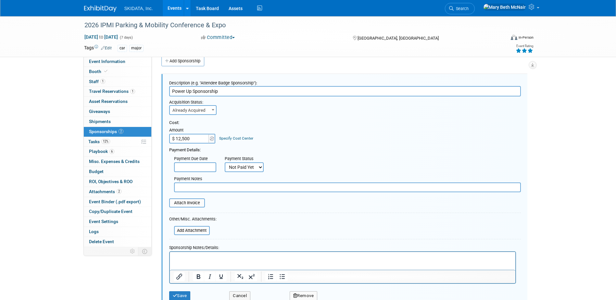
type input "$ 12,500.00"
click at [210, 167] on input "text" at bounding box center [195, 167] width 42 height 10
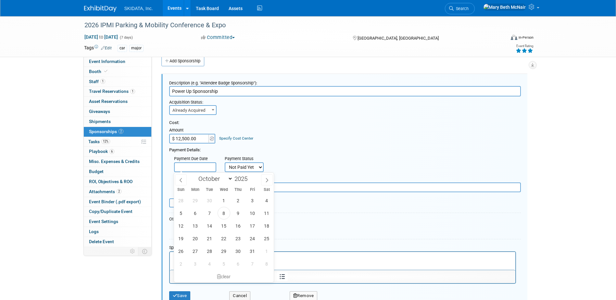
click at [207, 165] on input "text" at bounding box center [195, 167] width 42 height 10
click at [294, 155] on div "Payment Due Date Payment Status Not Paid Yet Partially Paid Paid in Full Next P…" at bounding box center [345, 162] width 362 height 19
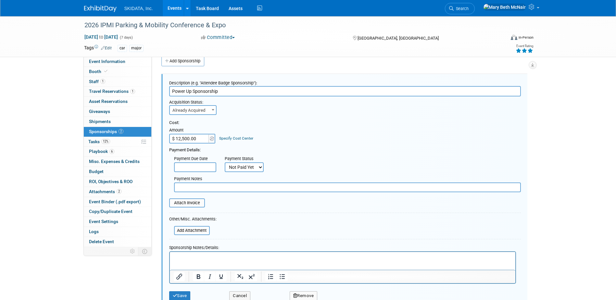
click at [242, 166] on select "Not Paid Yet Partially Paid Paid in Full" at bounding box center [244, 167] width 39 height 10
select select "1"
click at [225, 162] on select "Not Paid Yet Partially Paid Paid in Full" at bounding box center [244, 167] width 39 height 10
click at [202, 169] on input "text" at bounding box center [195, 167] width 42 height 10
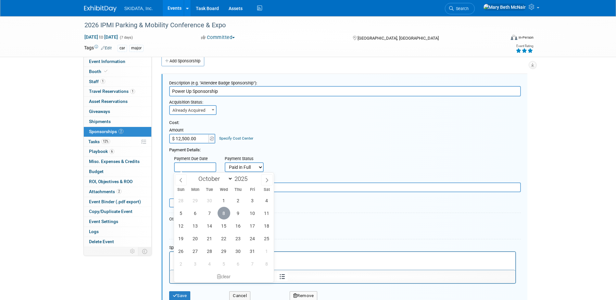
click at [226, 214] on span "8" at bounding box center [224, 213] width 13 height 13
type input "Oct 8, 2025"
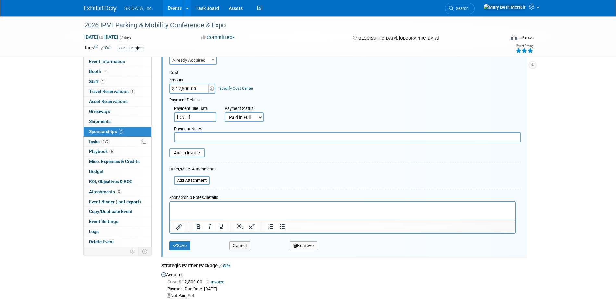
scroll to position [75, 0]
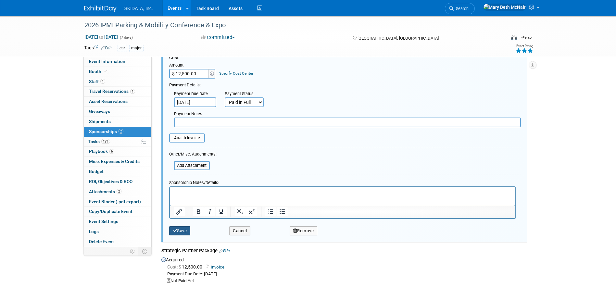
click at [183, 230] on button "Save" at bounding box center [179, 230] width 21 height 9
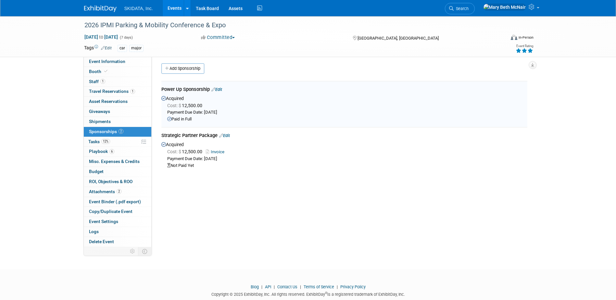
scroll to position [0, 0]
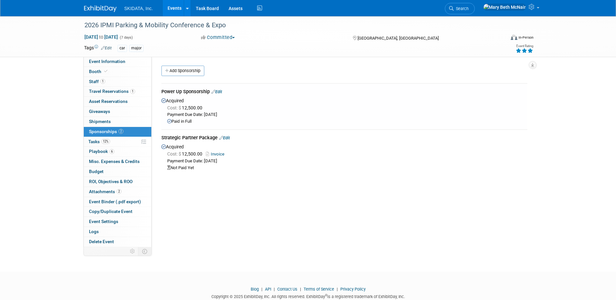
click at [230, 137] on link "Edit" at bounding box center [224, 137] width 11 height 5
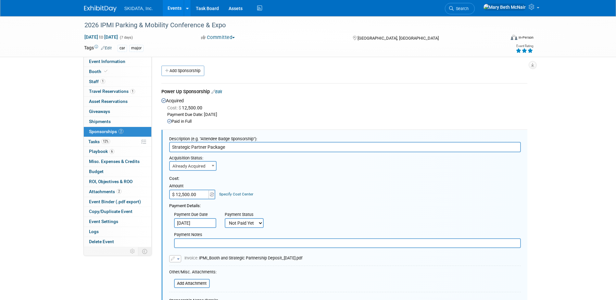
click at [220, 91] on link "Edit" at bounding box center [216, 91] width 11 height 5
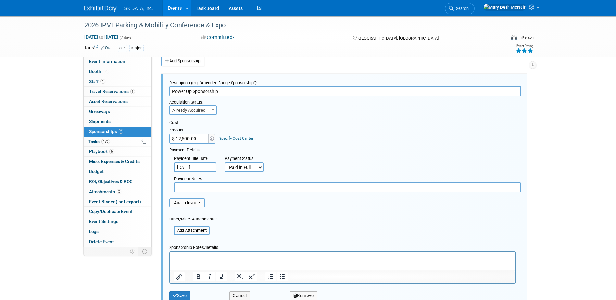
click at [181, 138] on input "$ 12,500.00" at bounding box center [189, 139] width 41 height 10
drag, startPoint x: 193, startPoint y: 90, endPoint x: 145, endPoint y: 96, distance: 48.4
click at [145, 96] on div "Event Information Event Info Booth Booth 1 Staff 1 Staff 1 Travel Reservations …" at bounding box center [308, 276] width 458 height 540
click at [230, 86] on input "Strategic Sponsorship" at bounding box center [345, 91] width 352 height 10
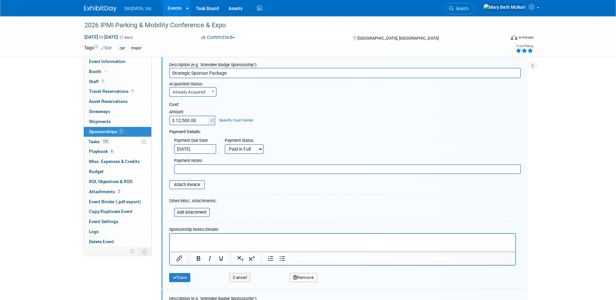
scroll to position [107, 0]
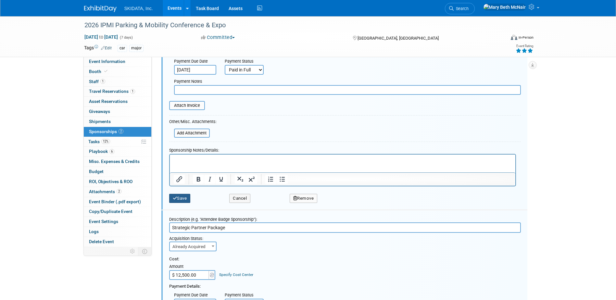
type input "Strategic Sponsor Package"
click at [183, 203] on button "Save" at bounding box center [179, 198] width 21 height 9
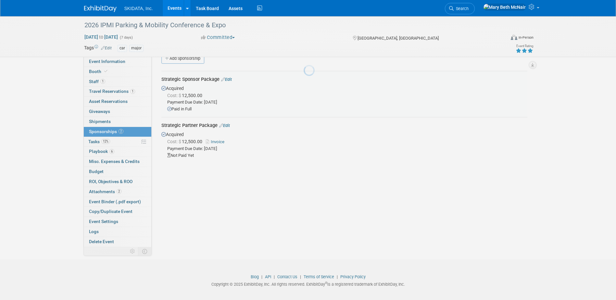
scroll to position [10, 0]
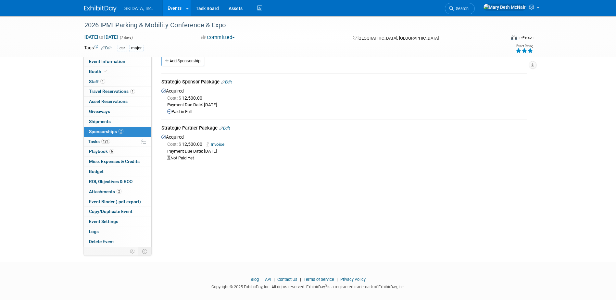
click at [229, 83] on link "Edit" at bounding box center [226, 82] width 11 height 5
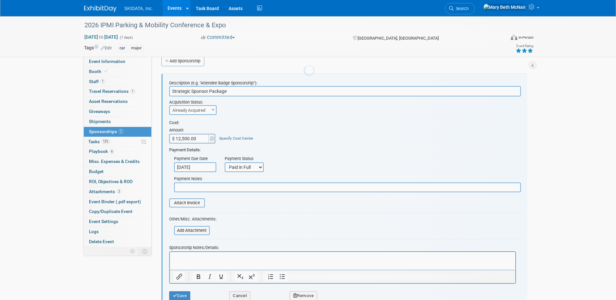
scroll to position [0, 0]
drag, startPoint x: 207, startPoint y: 91, endPoint x: 192, endPoint y: 91, distance: 15.6
click at [192, 91] on input "Strategic Sponsor Package" at bounding box center [345, 91] width 352 height 10
type input "Strategic Partner Package"
click at [175, 295] on icon "submit" at bounding box center [175, 296] width 5 height 4
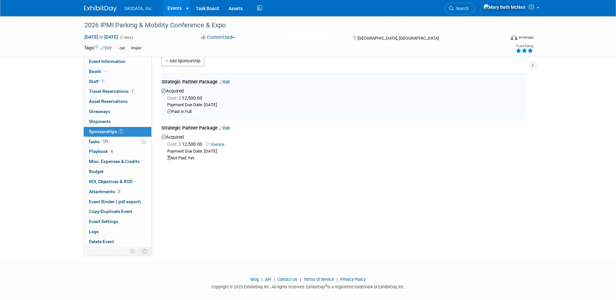
click at [229, 129] on link "Edit" at bounding box center [224, 128] width 11 height 5
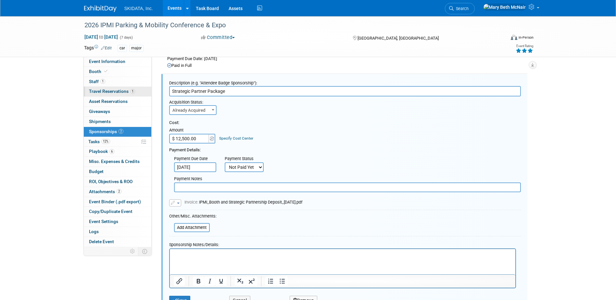
drag, startPoint x: 237, startPoint y: 93, endPoint x: 130, endPoint y: 92, distance: 107.2
click at [148, 93] on div "Event Information Event Info Booth Booth 1 Staff 1 Staff 1 Travel Reservations …" at bounding box center [308, 136] width 458 height 352
type input "Power Up Sponsor"
click at [181, 138] on input "$ 12,500.00" at bounding box center [189, 139] width 41 height 10
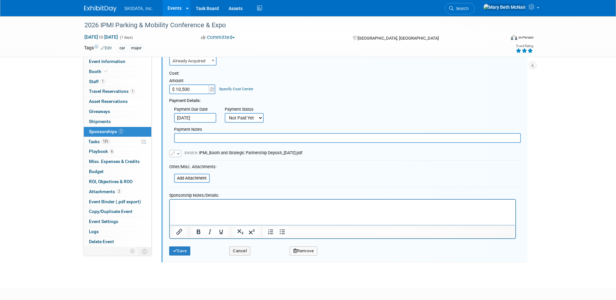
scroll to position [121, 0]
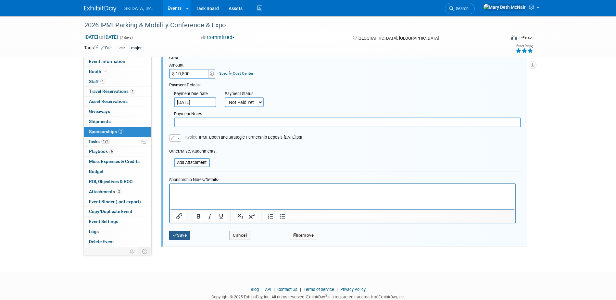
type input "$ 10,500.00"
click at [186, 236] on button "Save" at bounding box center [179, 235] width 21 height 9
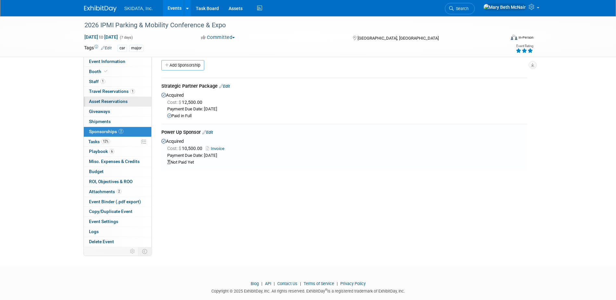
scroll to position [0, 0]
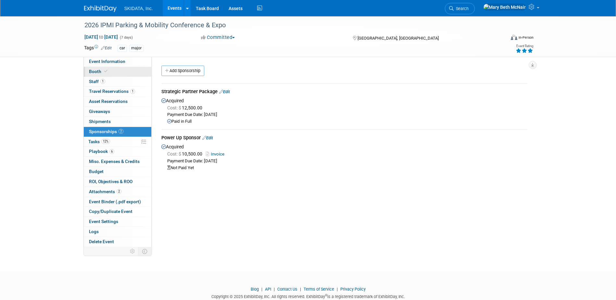
click at [96, 74] on link "Booth" at bounding box center [118, 72] width 68 height 10
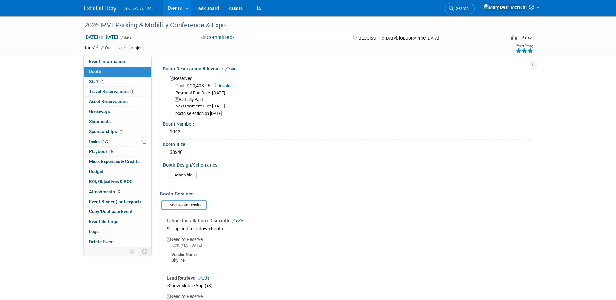
click at [235, 69] on link "Edit" at bounding box center [230, 69] width 11 height 5
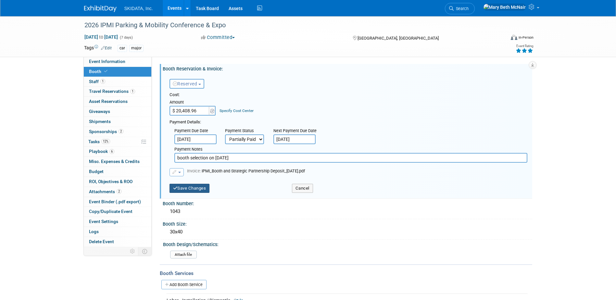
click at [207, 189] on button "Save Changes" at bounding box center [190, 188] width 40 height 9
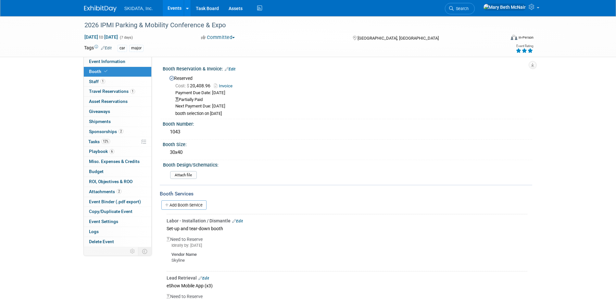
click at [172, 8] on link "Events" at bounding box center [175, 8] width 24 height 16
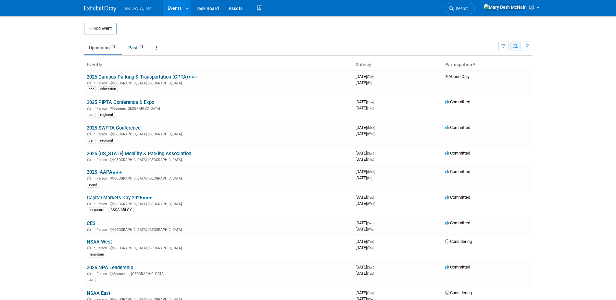
click at [515, 49] on button "button" at bounding box center [516, 46] width 10 height 9
click at [484, 97] on link "Expert Grid" at bounding box center [488, 99] width 55 height 9
